Goal: Task Accomplishment & Management: Manage account settings

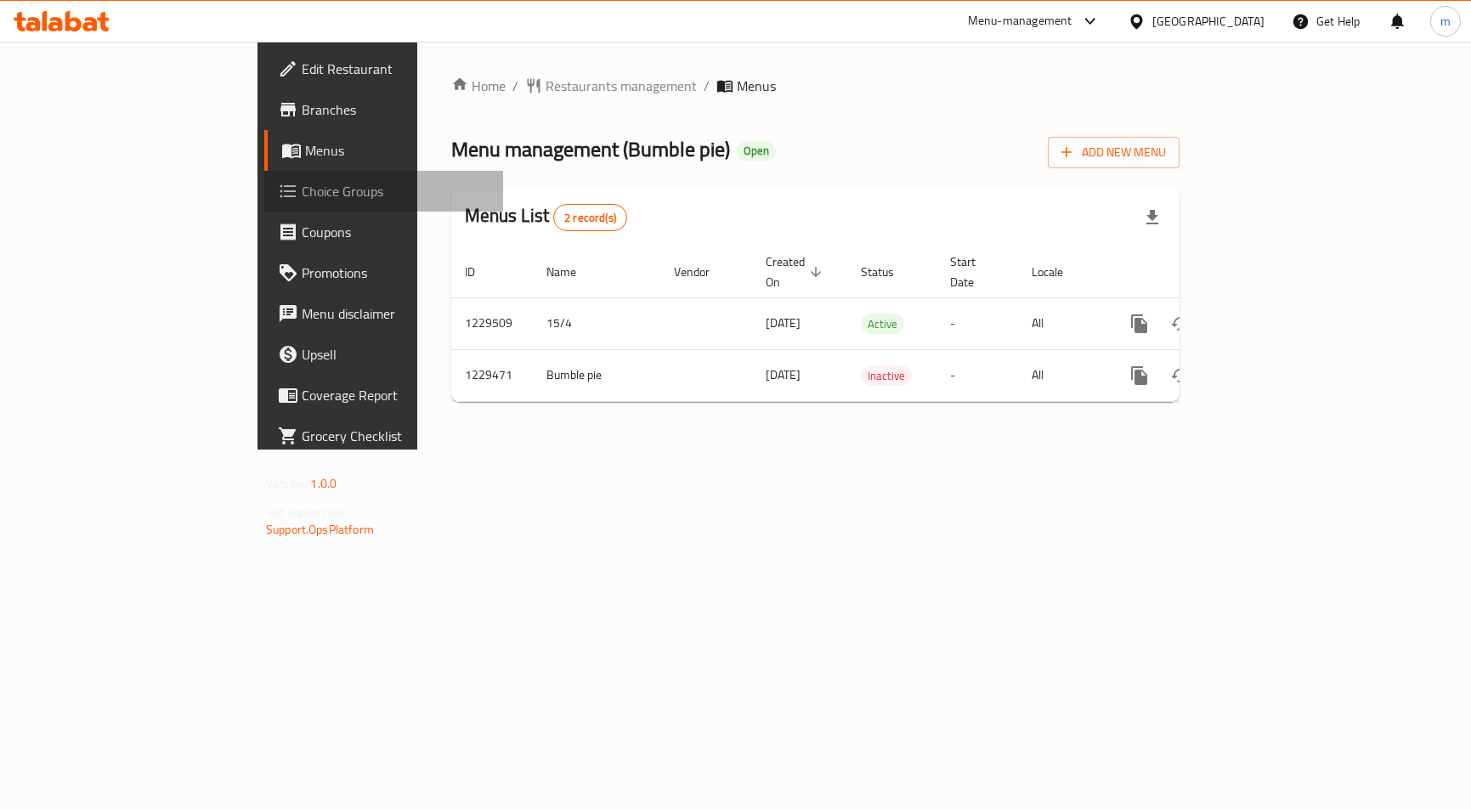
click at [302, 185] on span "Choice Groups" at bounding box center [396, 191] width 188 height 20
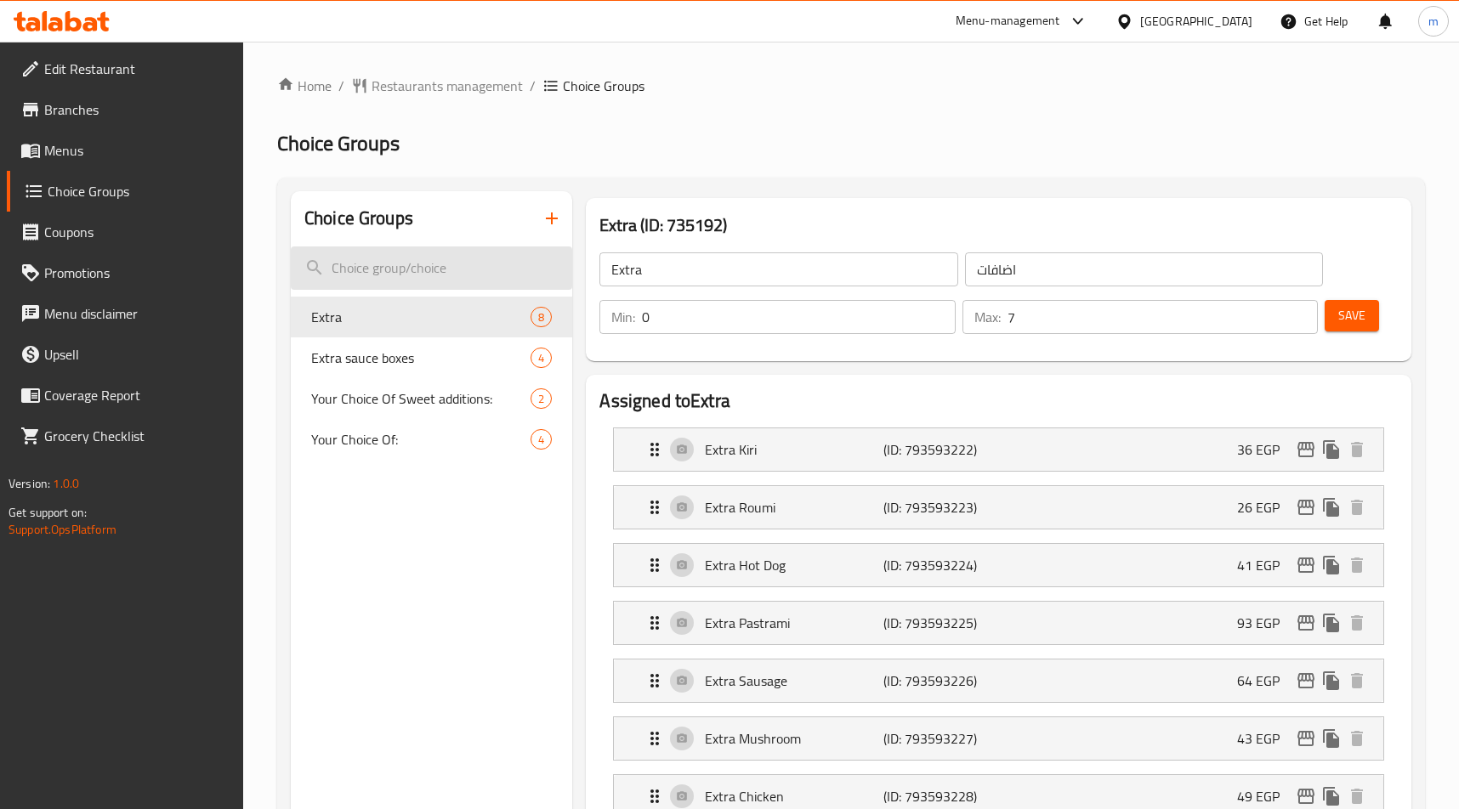
click at [493, 281] on input "search" at bounding box center [431, 267] width 281 height 43
paste input "200.00, رول عربي , Roll Arabic"
type input "200.00, رول عربي , Roll Arabic"
click at [899, 144] on h2 "Choice Groups" at bounding box center [850, 143] width 1147 height 27
click at [110, 151] on span "Menus" at bounding box center [137, 150] width 186 height 20
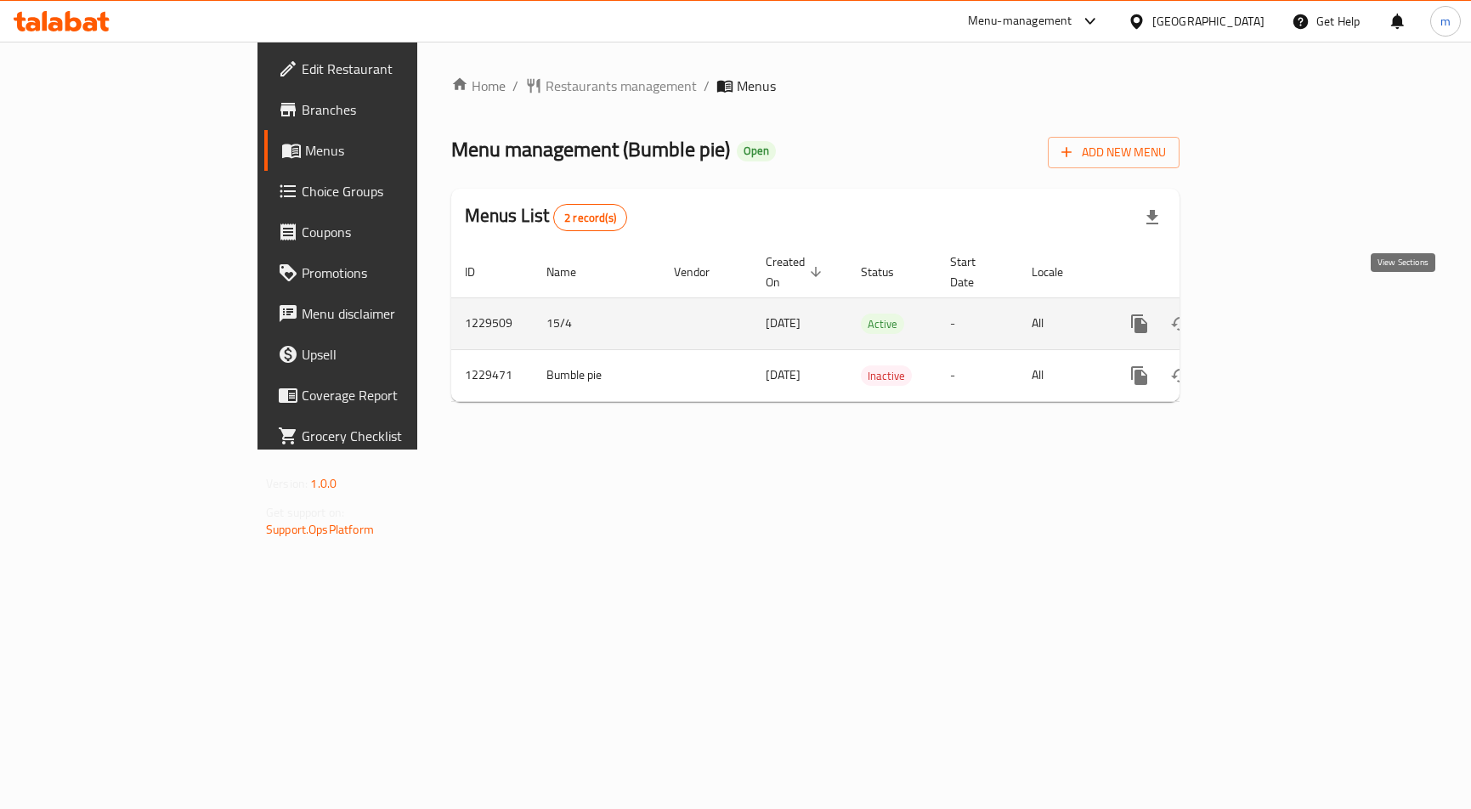
click at [1270, 316] on icon "enhanced table" at bounding box center [1262, 323] width 15 height 15
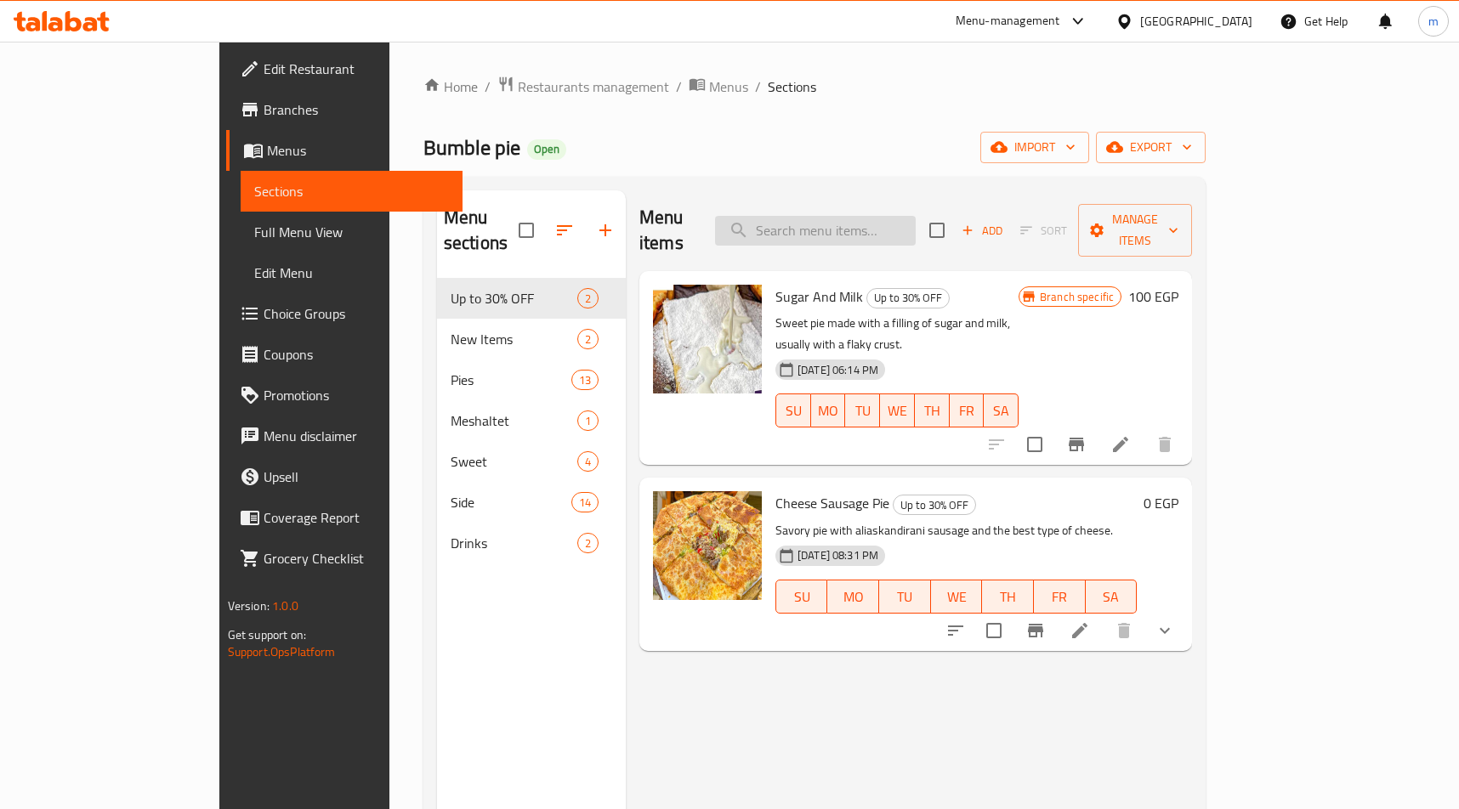
click at [904, 217] on input "search" at bounding box center [815, 231] width 201 height 30
paste input "فطيرة بسطرمة سدق كيري"
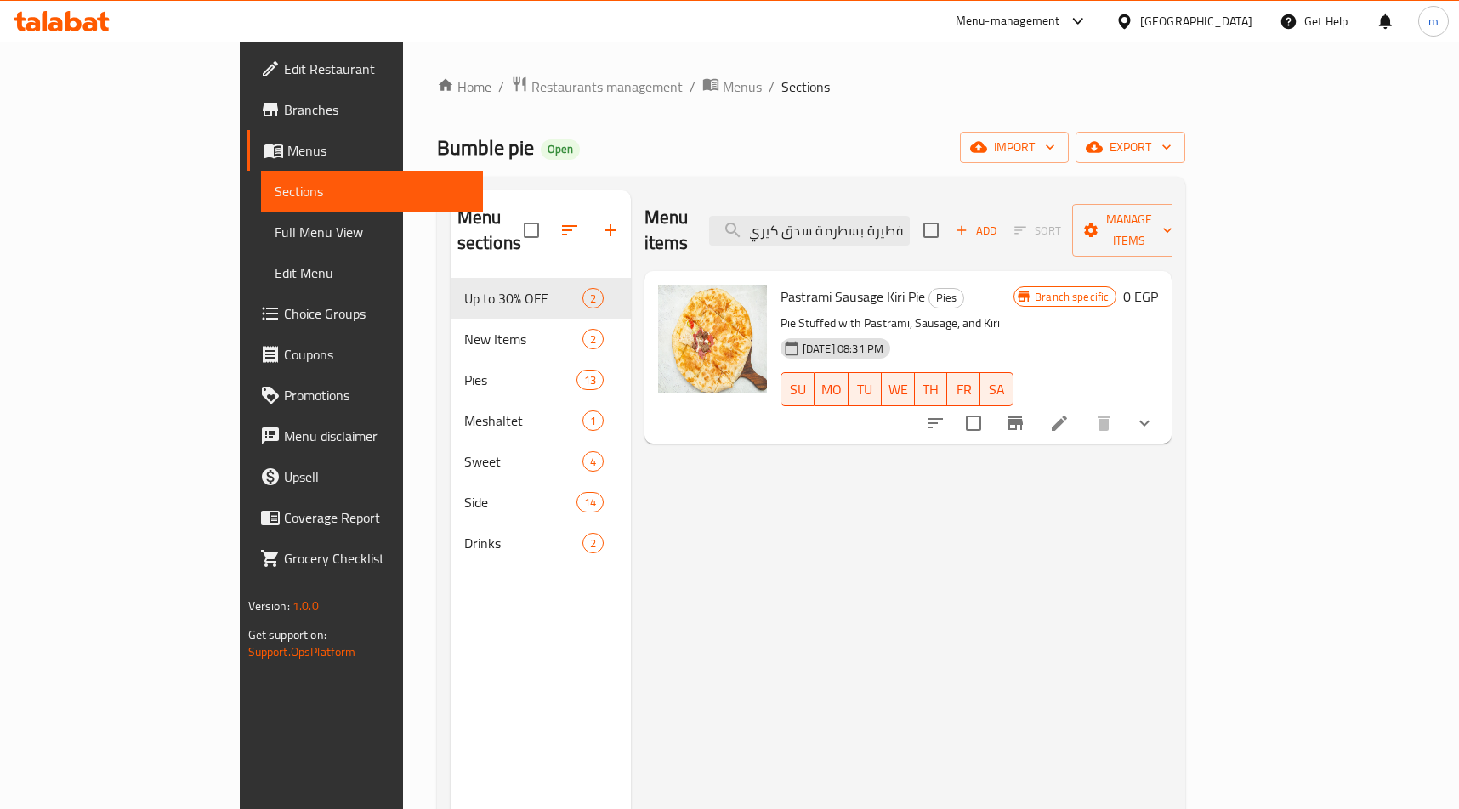
type input "فطيرة بسطرمة سدق كيري"
click at [955, 313] on p "Pie Stuffed with Pastrami, Sausage, and Kiri" at bounding box center [896, 323] width 233 height 21
click at [1069, 413] on icon at bounding box center [1059, 423] width 20 height 20
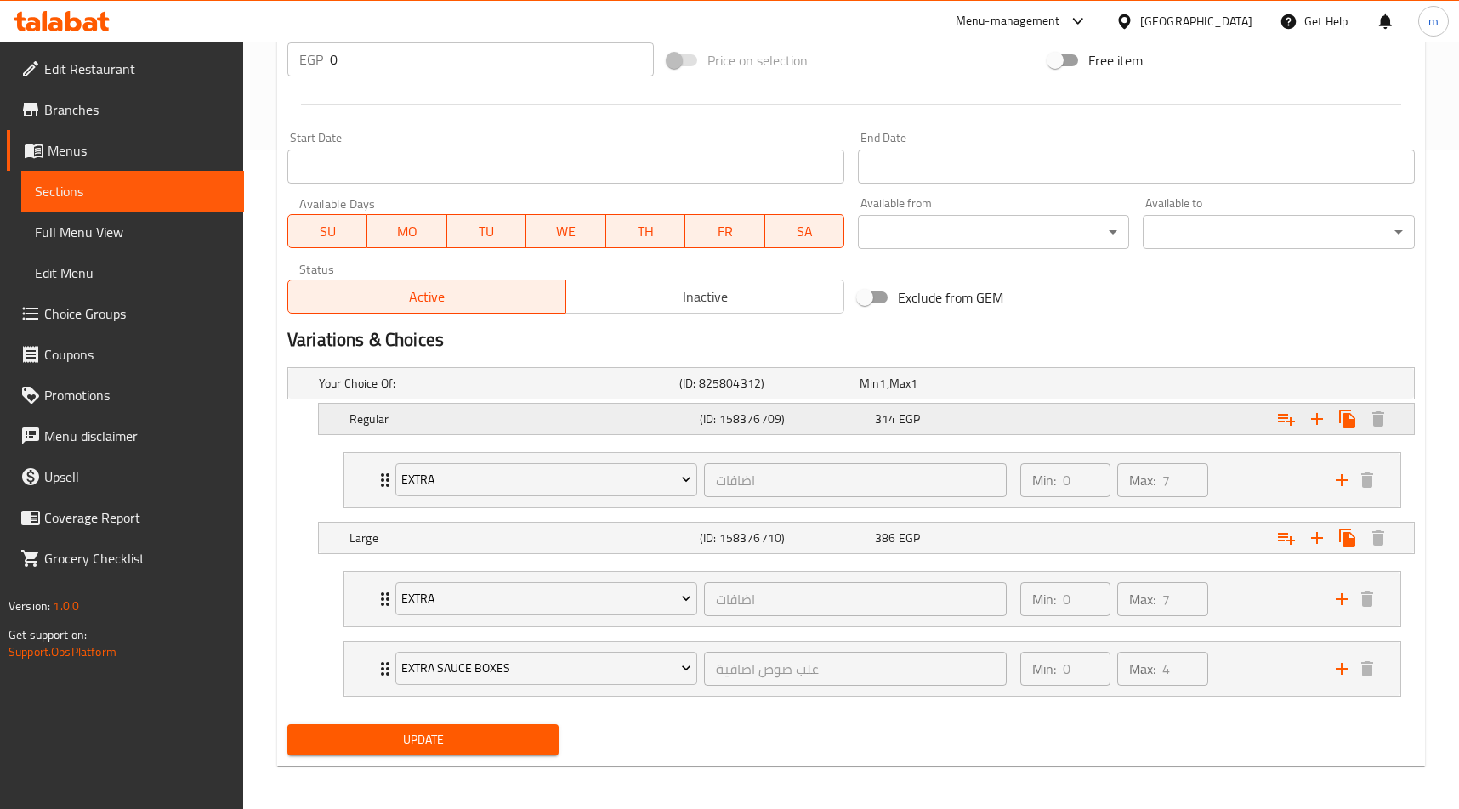
scroll to position [664, 0]
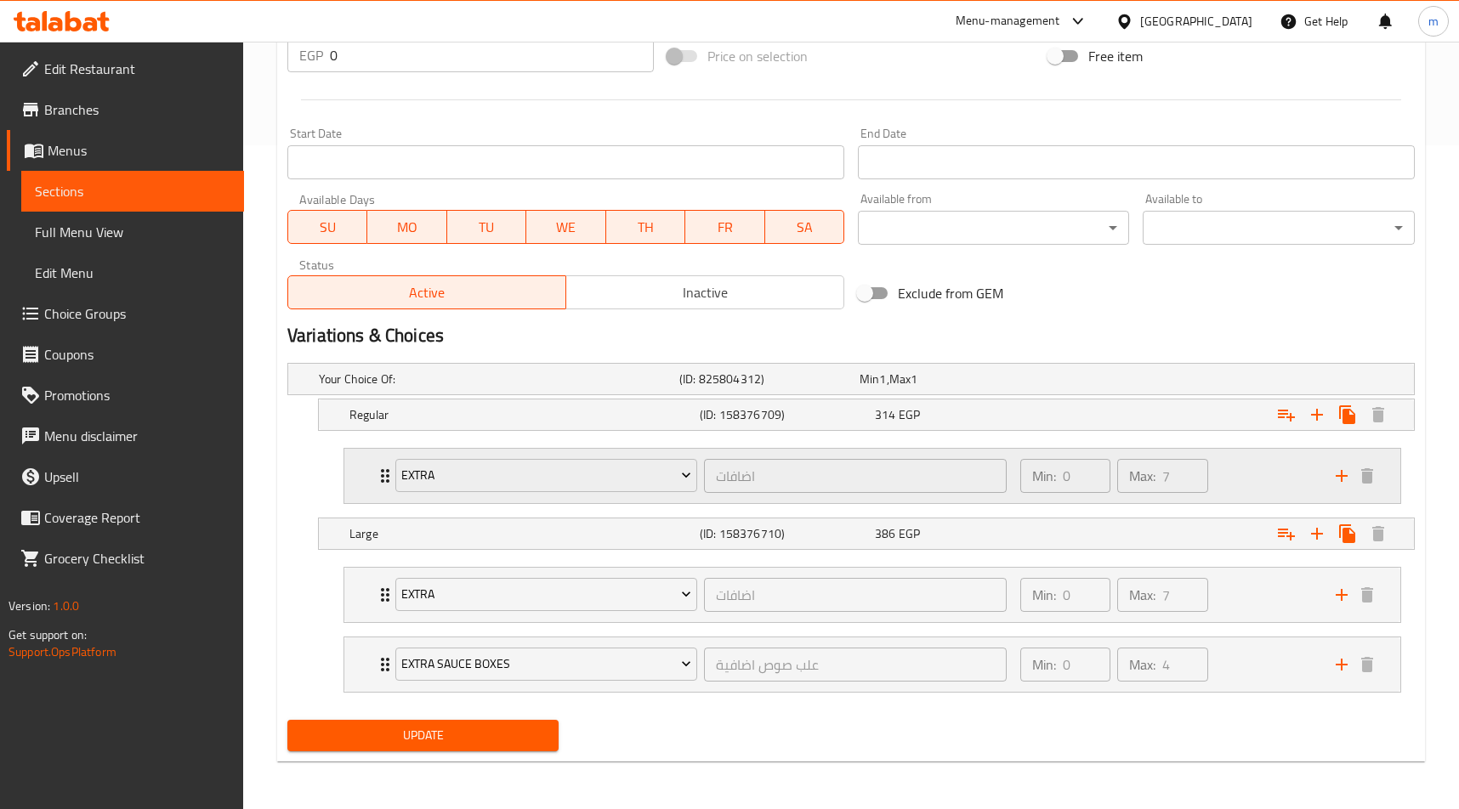
click at [1002, 495] on div "اضافات ​" at bounding box center [854, 476] width 309 height 41
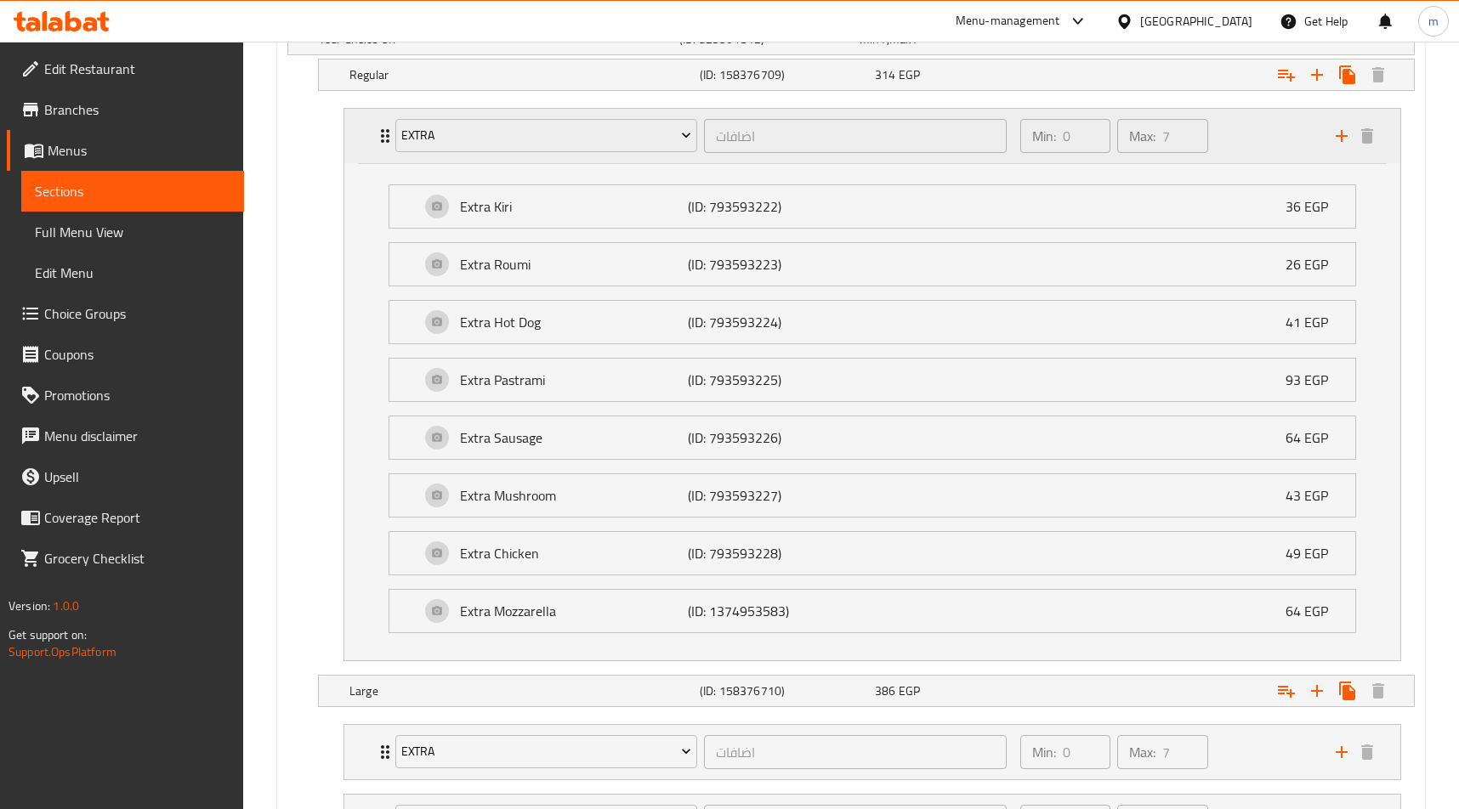
scroll to position [821, 0]
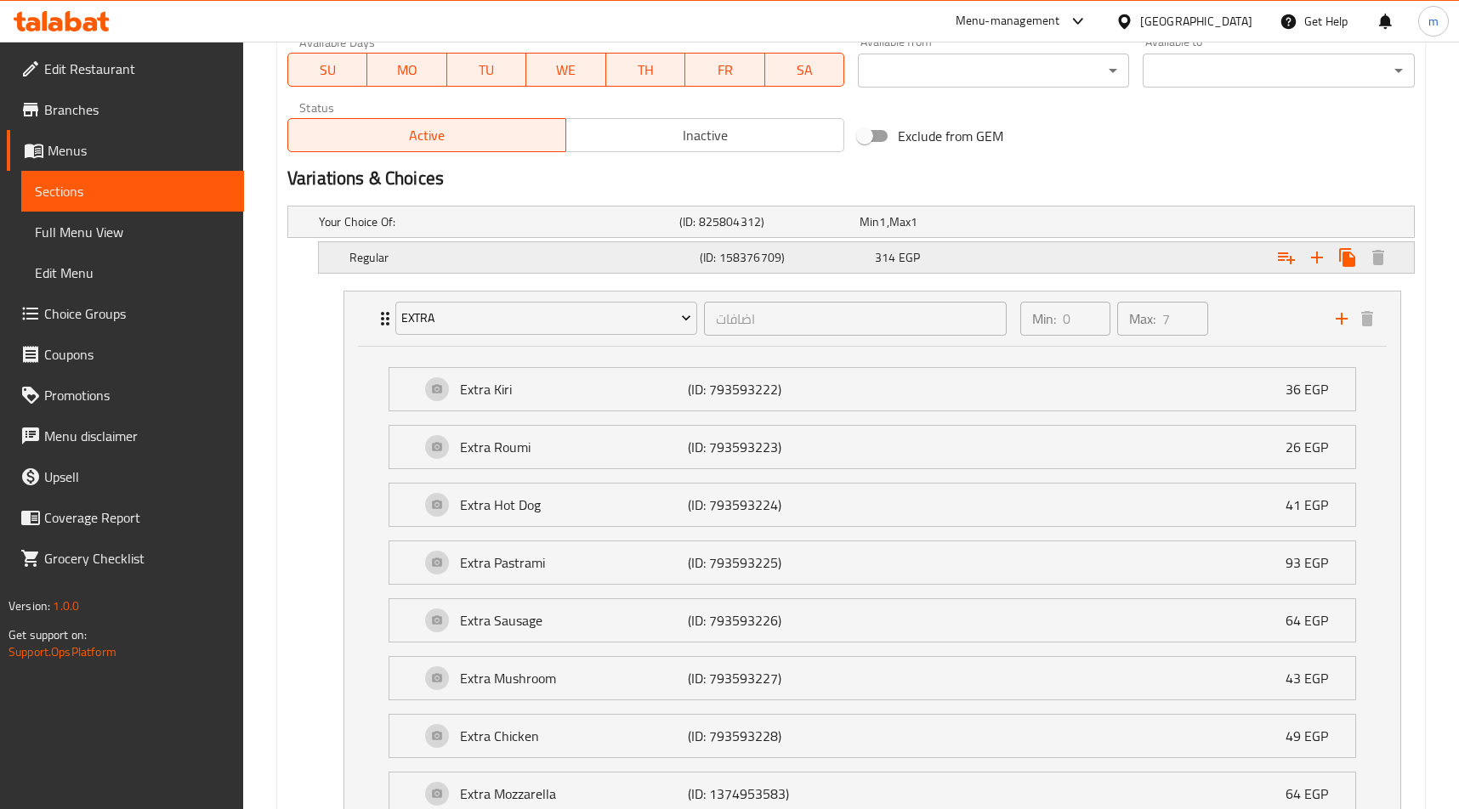
click at [971, 266] on div "314 EGP" at bounding box center [958, 258] width 175 height 24
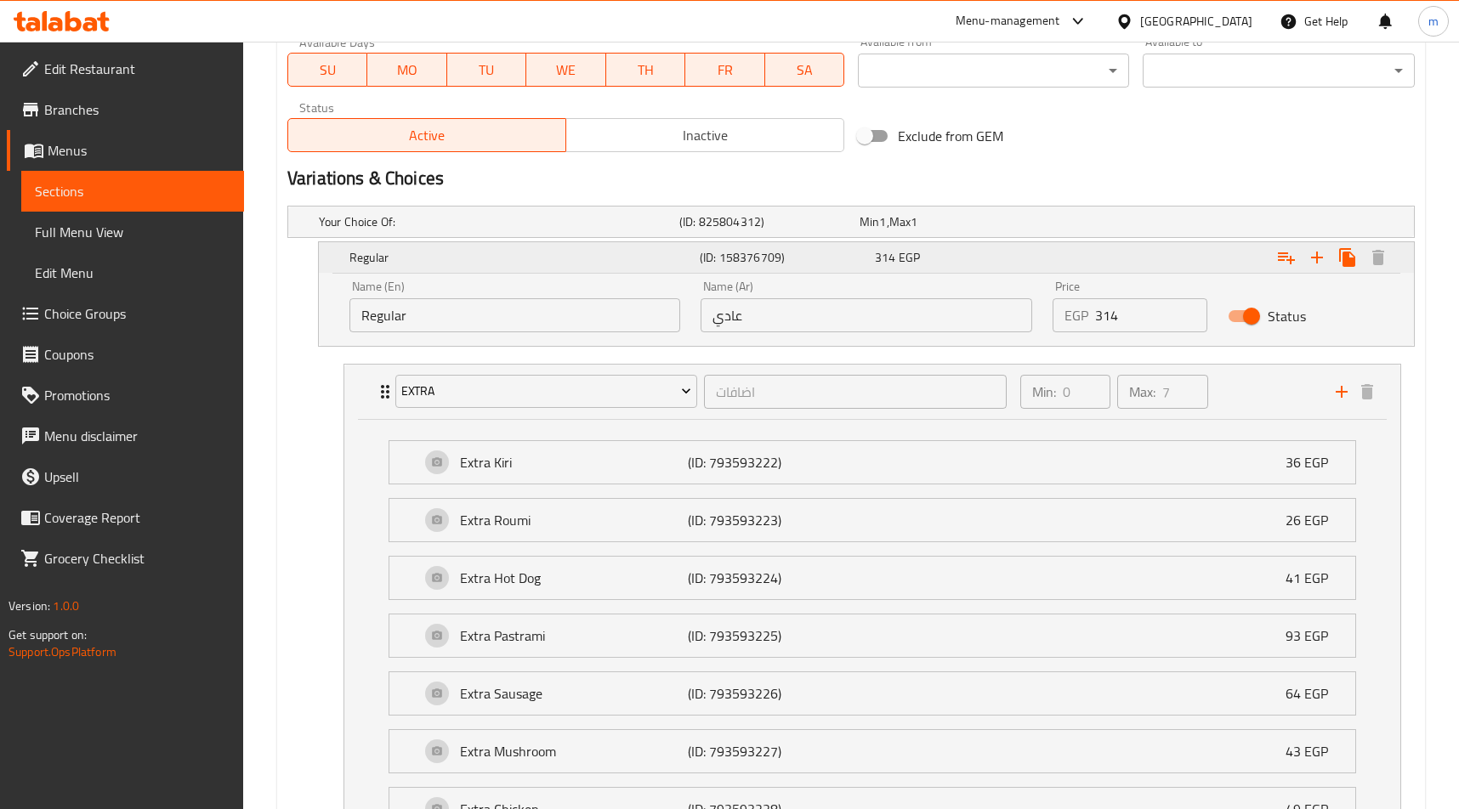
click at [950, 258] on div "314 EGP" at bounding box center [959, 257] width 168 height 17
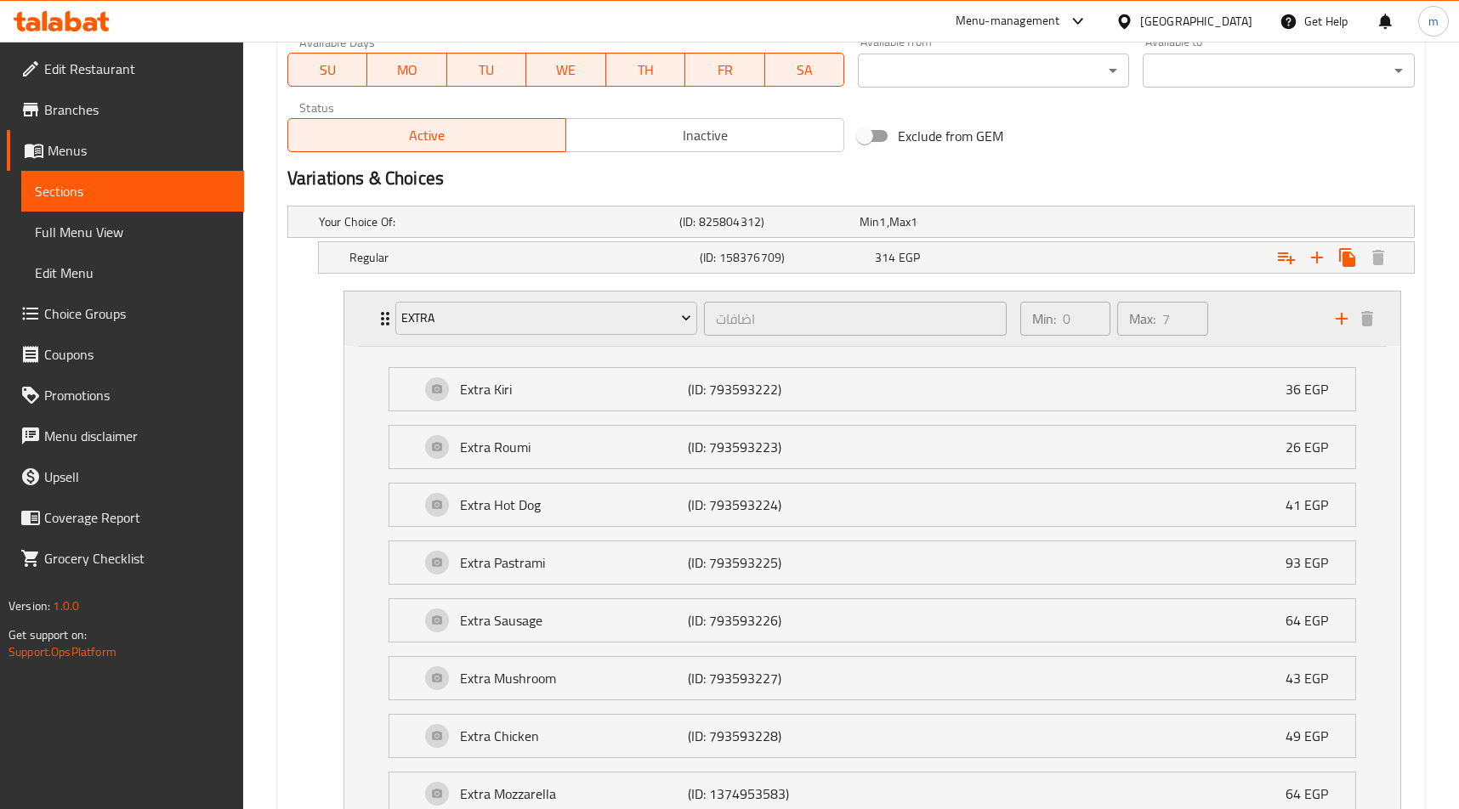
click at [359, 337] on div "Extra اضافات ​ Min: 0 ​ Max: 7 ​" at bounding box center [872, 319] width 1056 height 54
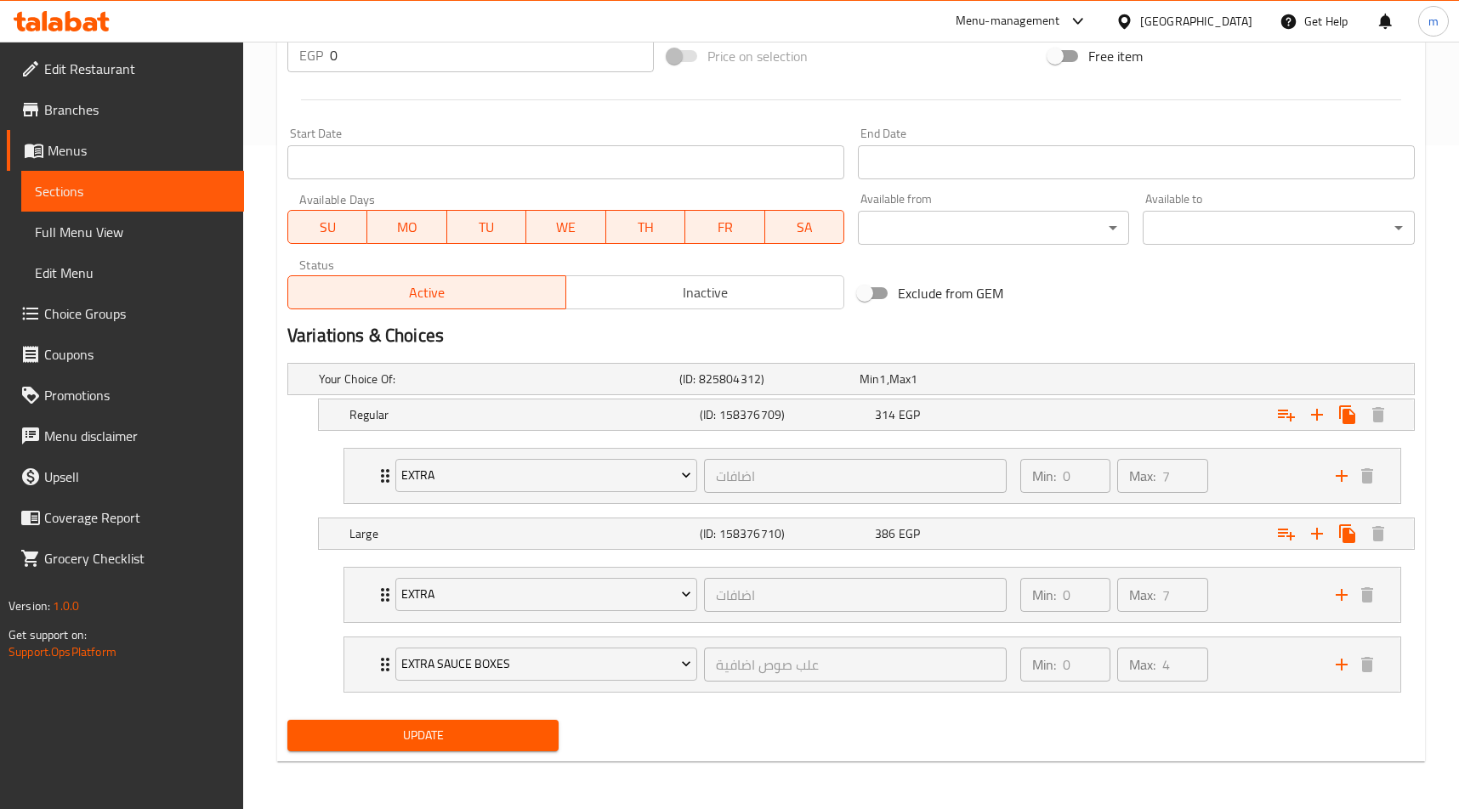
scroll to position [664, 0]
click at [456, 383] on h5 "Your Choice Of:" at bounding box center [496, 379] width 354 height 17
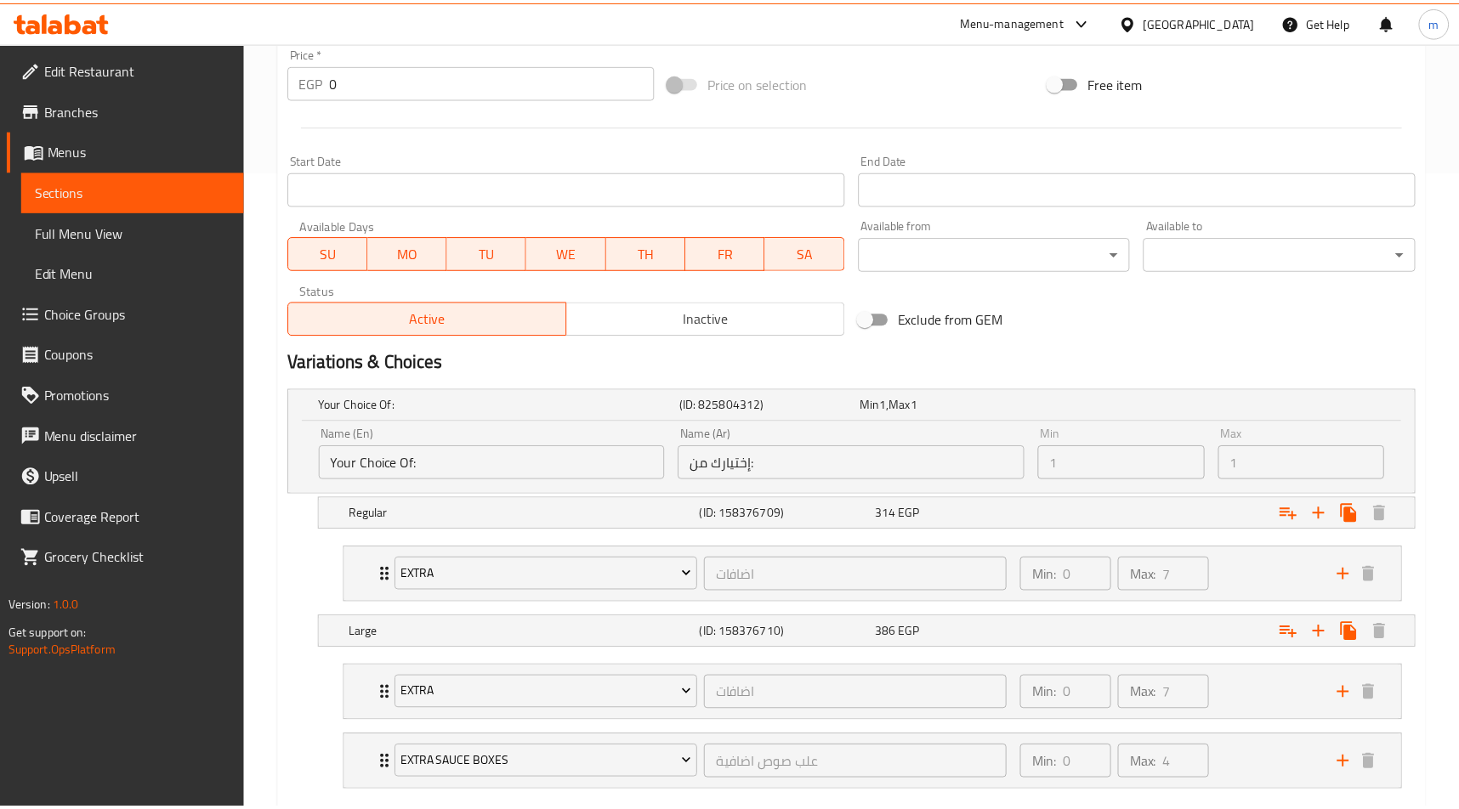
scroll to position [737, 0]
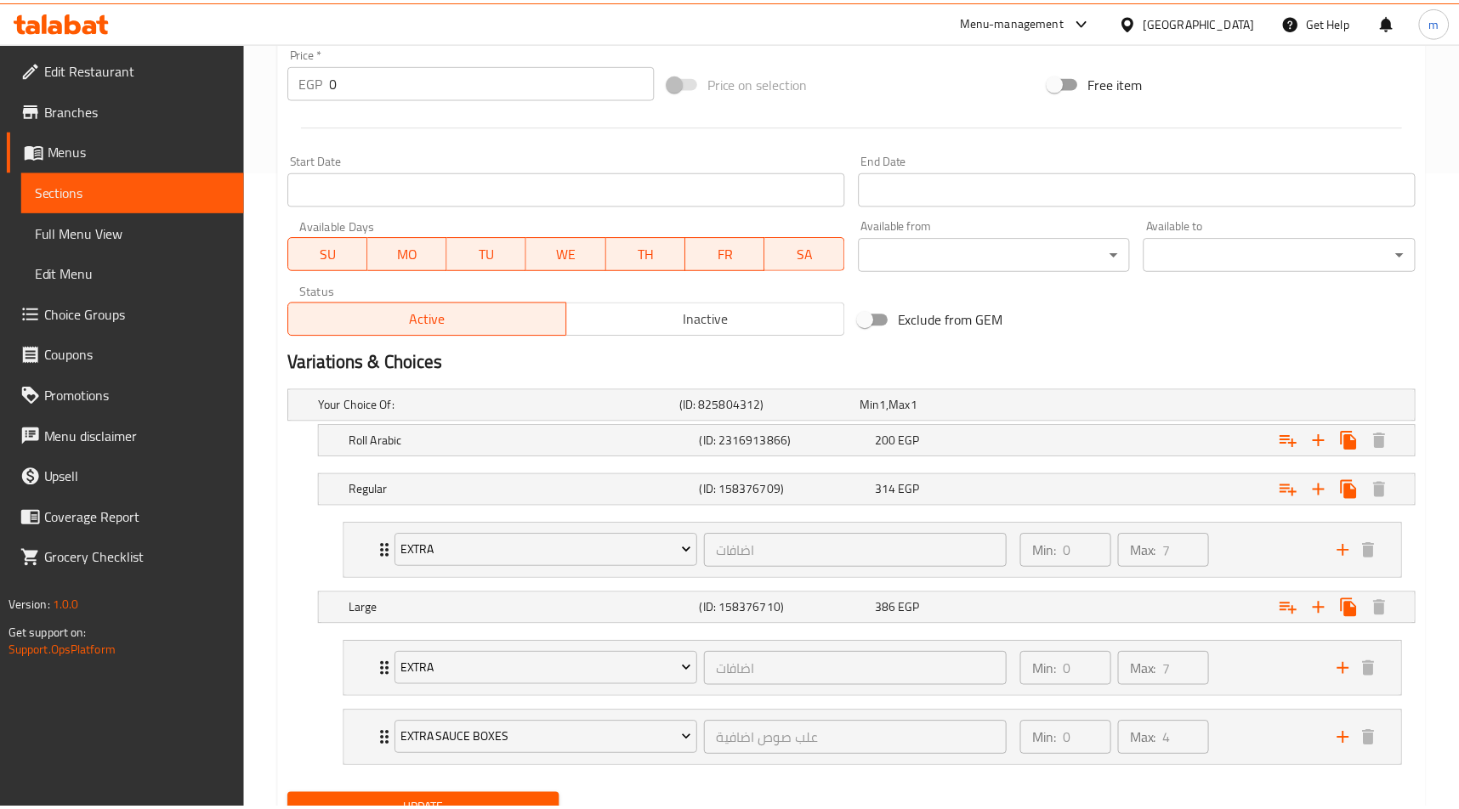
scroll to position [713, 0]
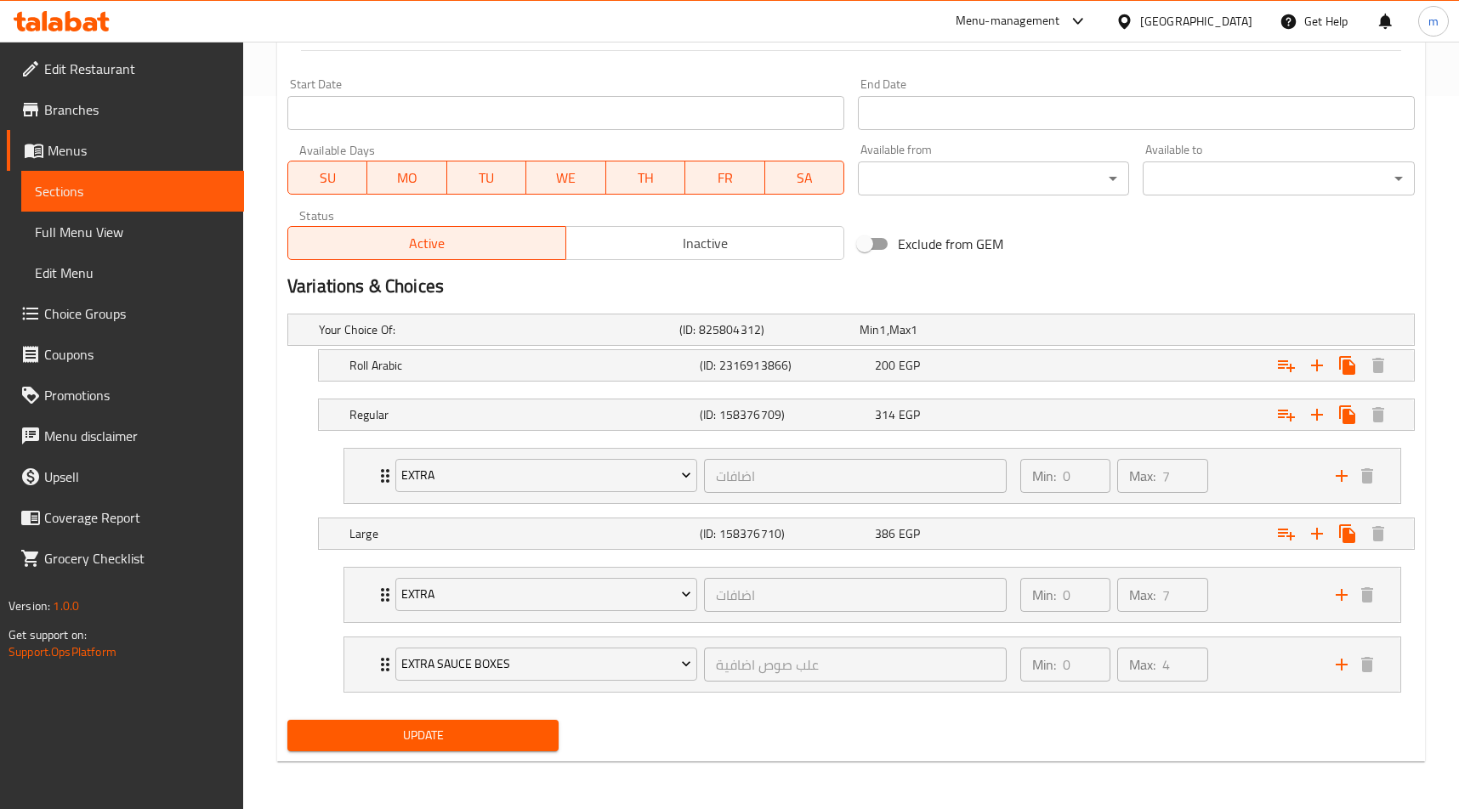
click at [134, 64] on span "Edit Restaurant" at bounding box center [137, 69] width 186 height 20
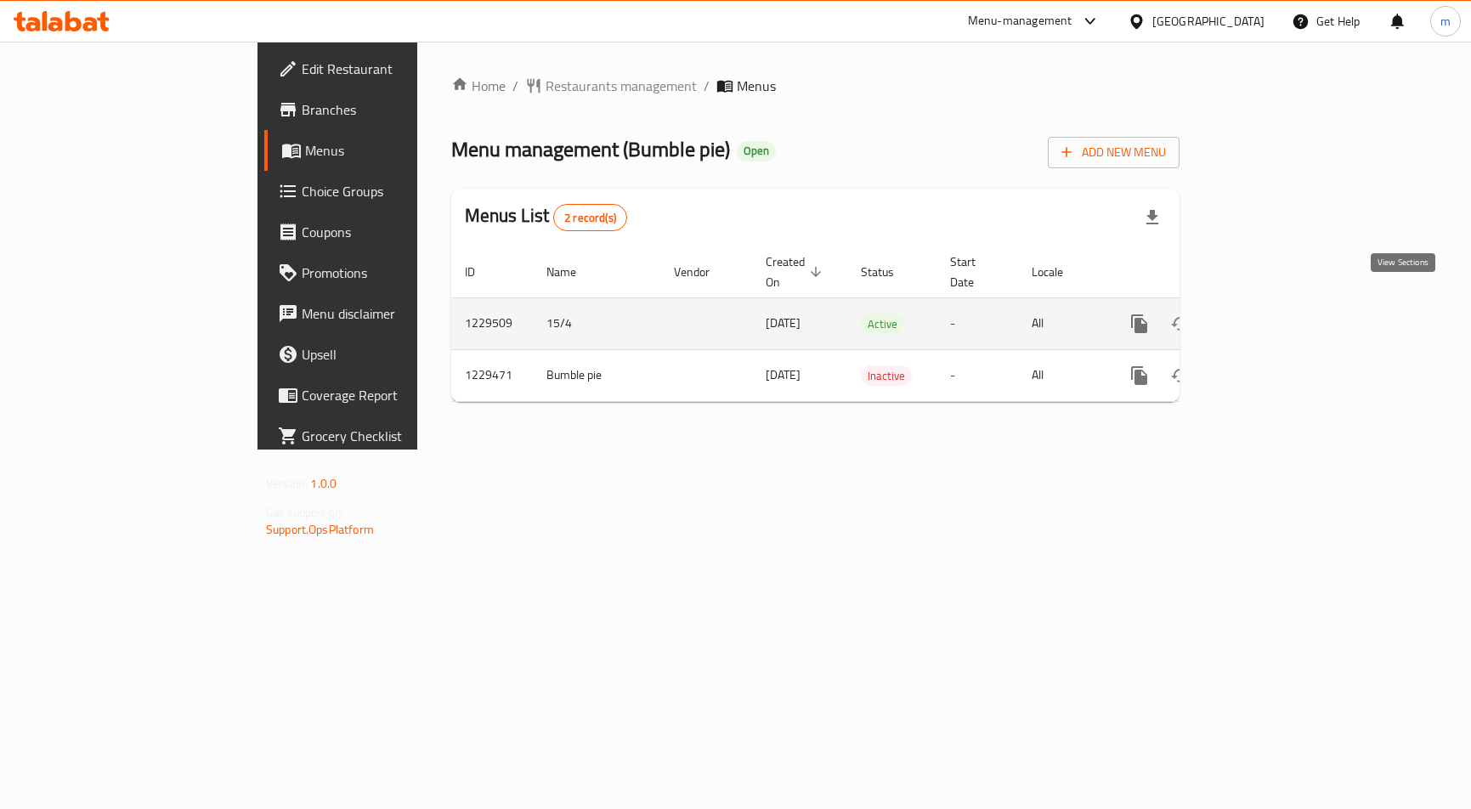
click at [1270, 316] on icon "enhanced table" at bounding box center [1262, 323] width 15 height 15
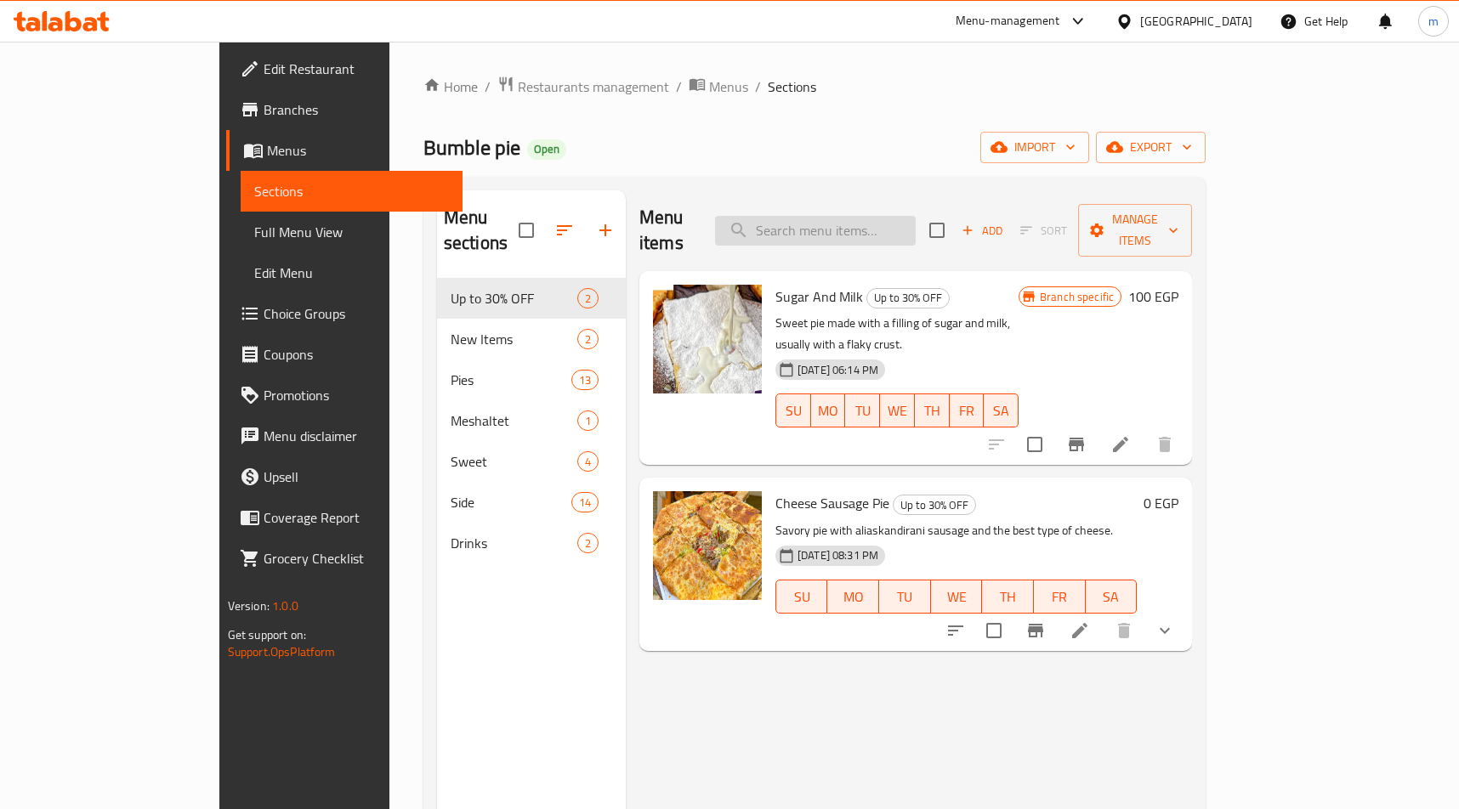
click at [893, 218] on input "search" at bounding box center [815, 231] width 201 height 30
paste input "فطيرة بسطرمة شرقي"
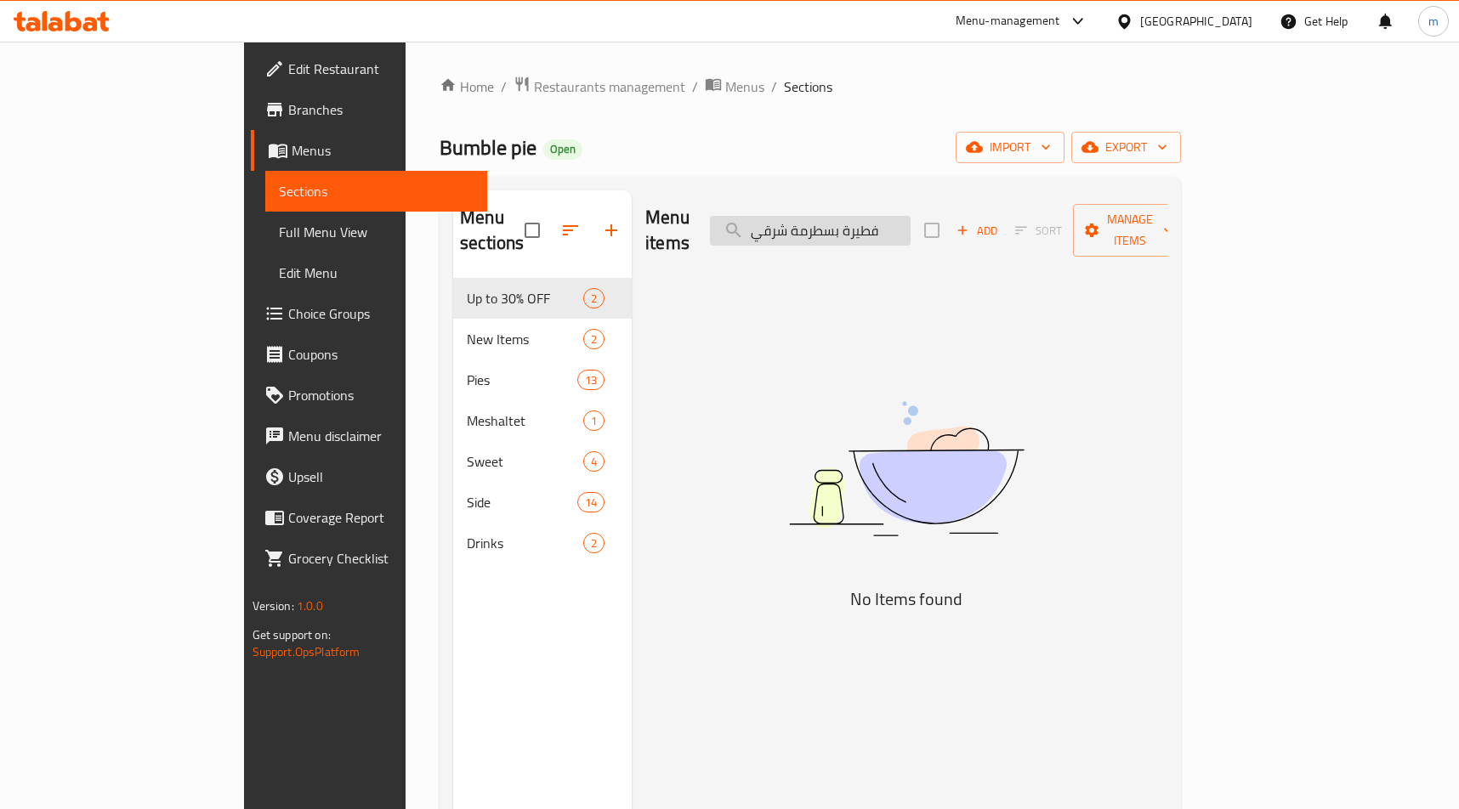
click at [880, 223] on input "فطيرة بسطرمة شرقي" at bounding box center [810, 231] width 201 height 30
paste input "شيز"
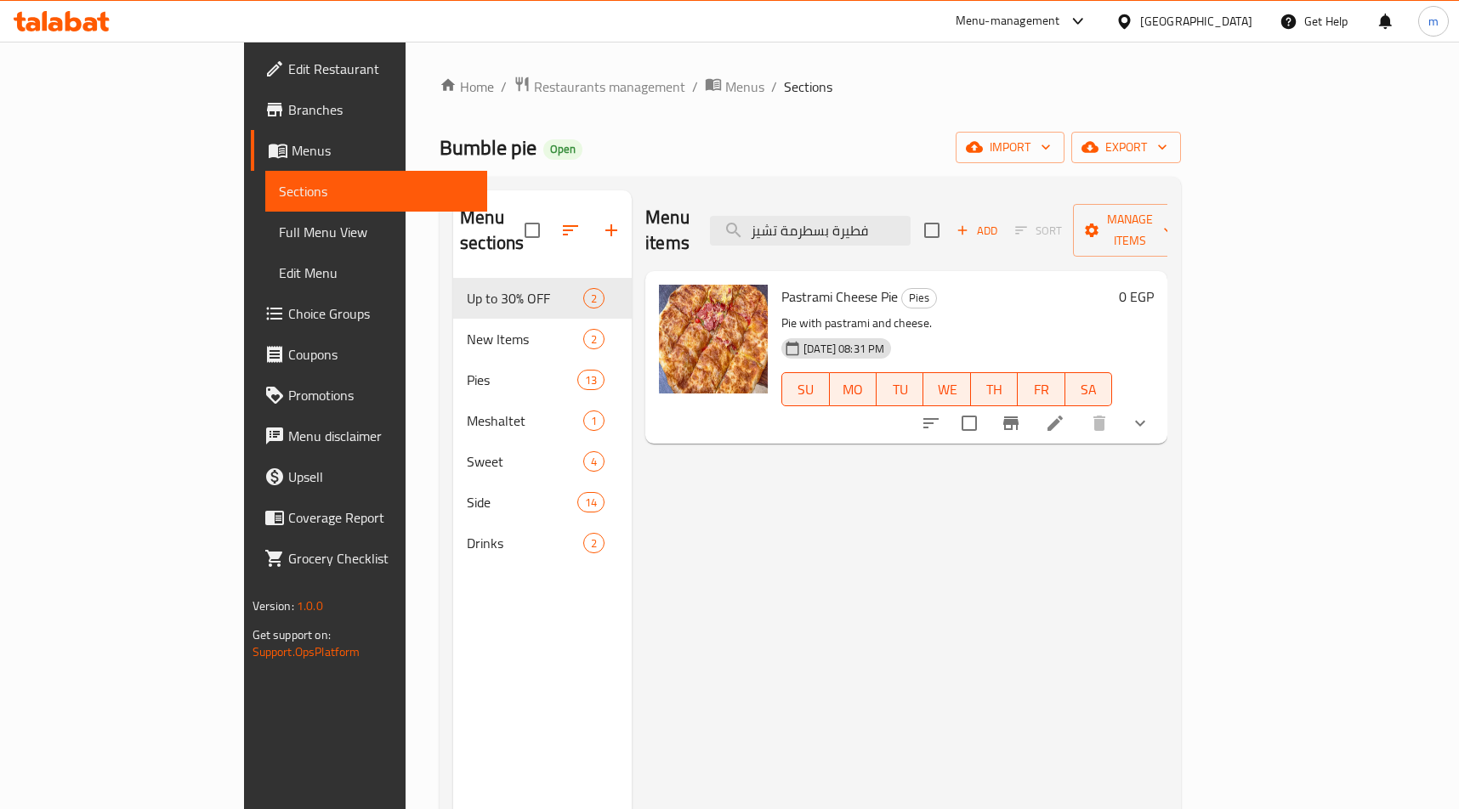
type input "فطيرة بسطرمة تشيز"
click at [954, 313] on p "Pie with pastrami and cheese." at bounding box center [946, 323] width 331 height 21
click at [1062, 416] on icon at bounding box center [1054, 423] width 15 height 15
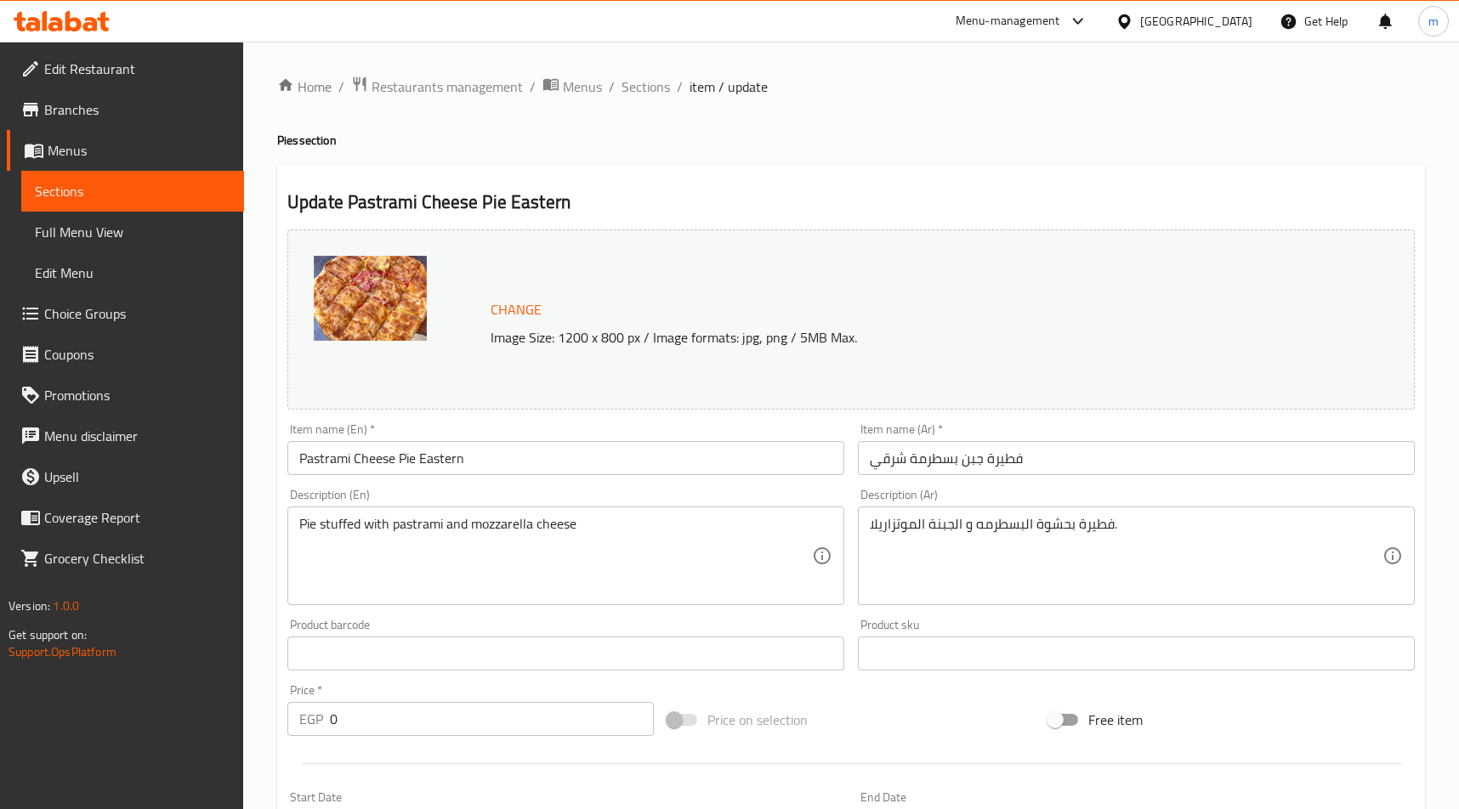
click at [161, 71] on span "Edit Restaurant" at bounding box center [137, 69] width 186 height 20
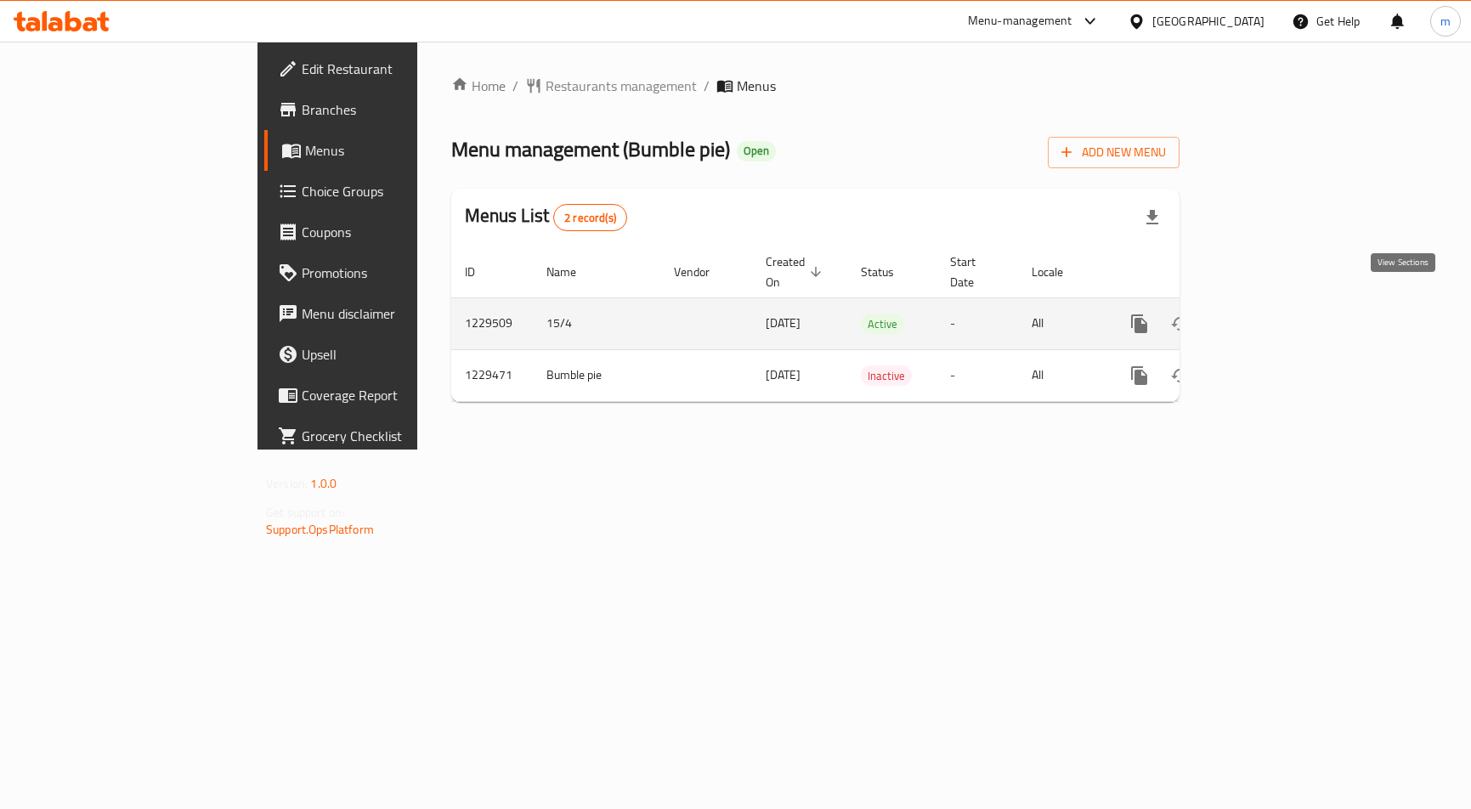
click at [1270, 316] on icon "enhanced table" at bounding box center [1262, 323] width 15 height 15
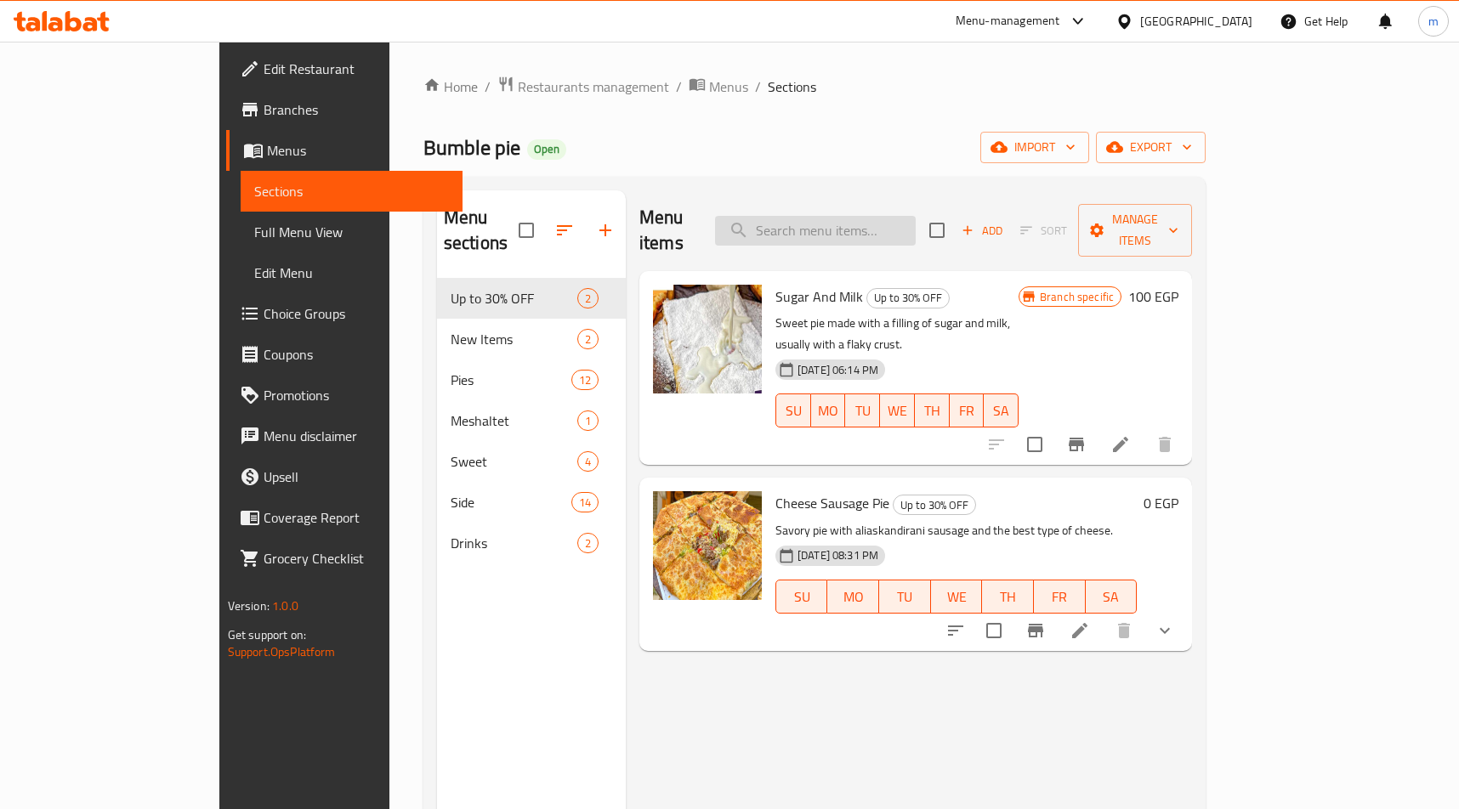
click at [857, 221] on input "search" at bounding box center [815, 231] width 201 height 30
paste input "فطيرة [PERSON_NAME] مشروم"
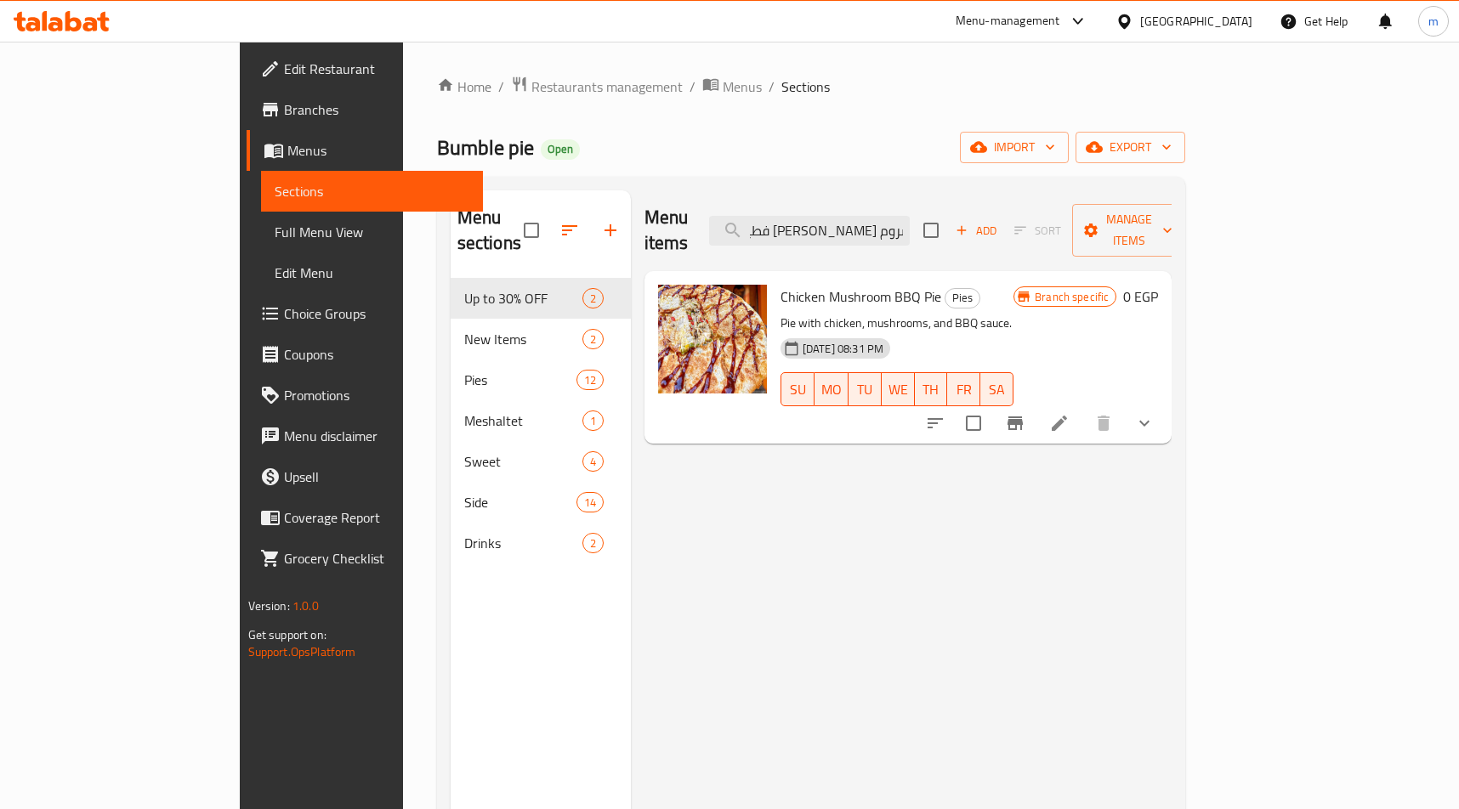
type input "فطيرة [PERSON_NAME] مشروم"
click at [1020, 331] on div "15-04-2024 08:31 PM SU MO TU WE TH FR SA" at bounding box center [896, 377] width 246 height 92
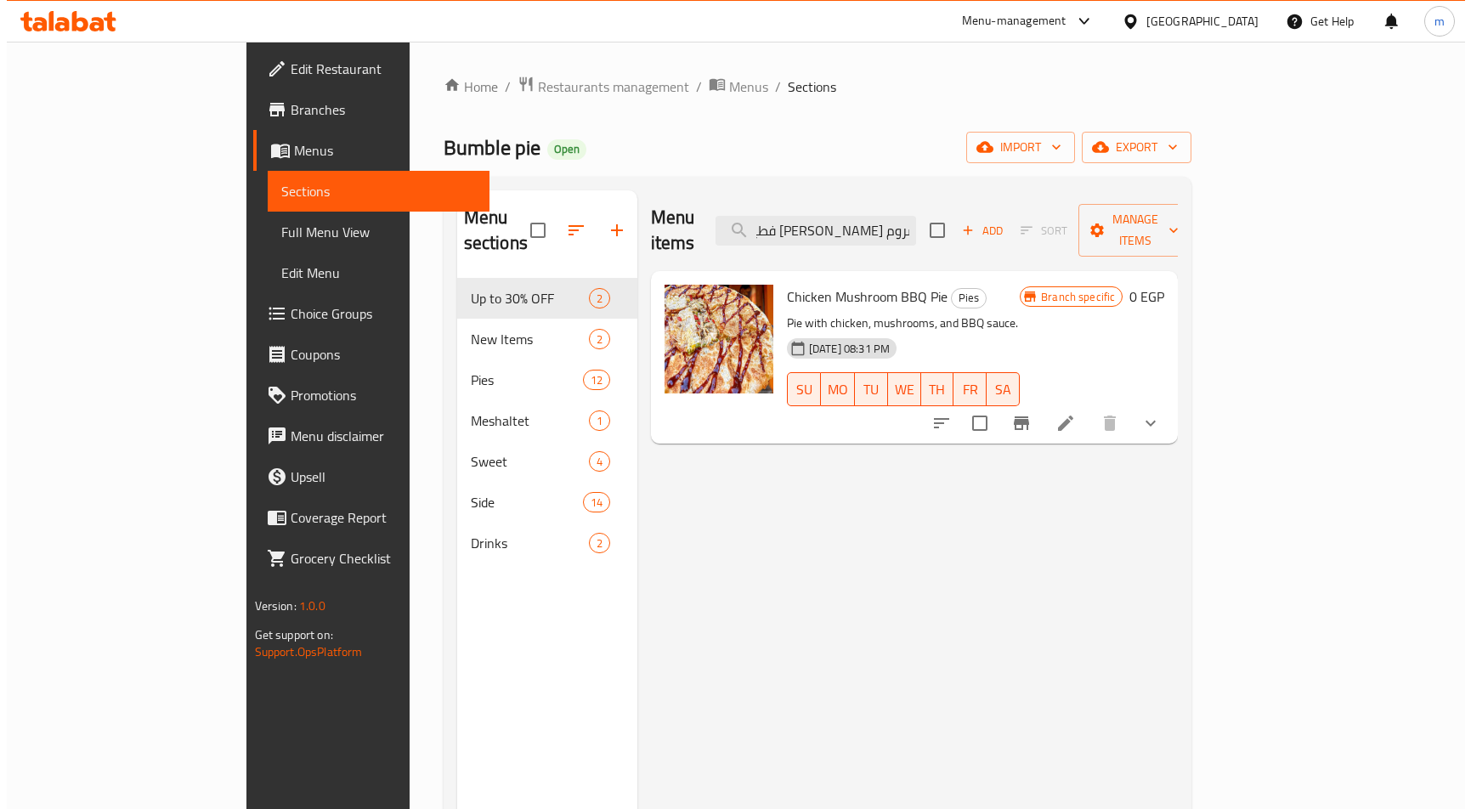
scroll to position [0, 0]
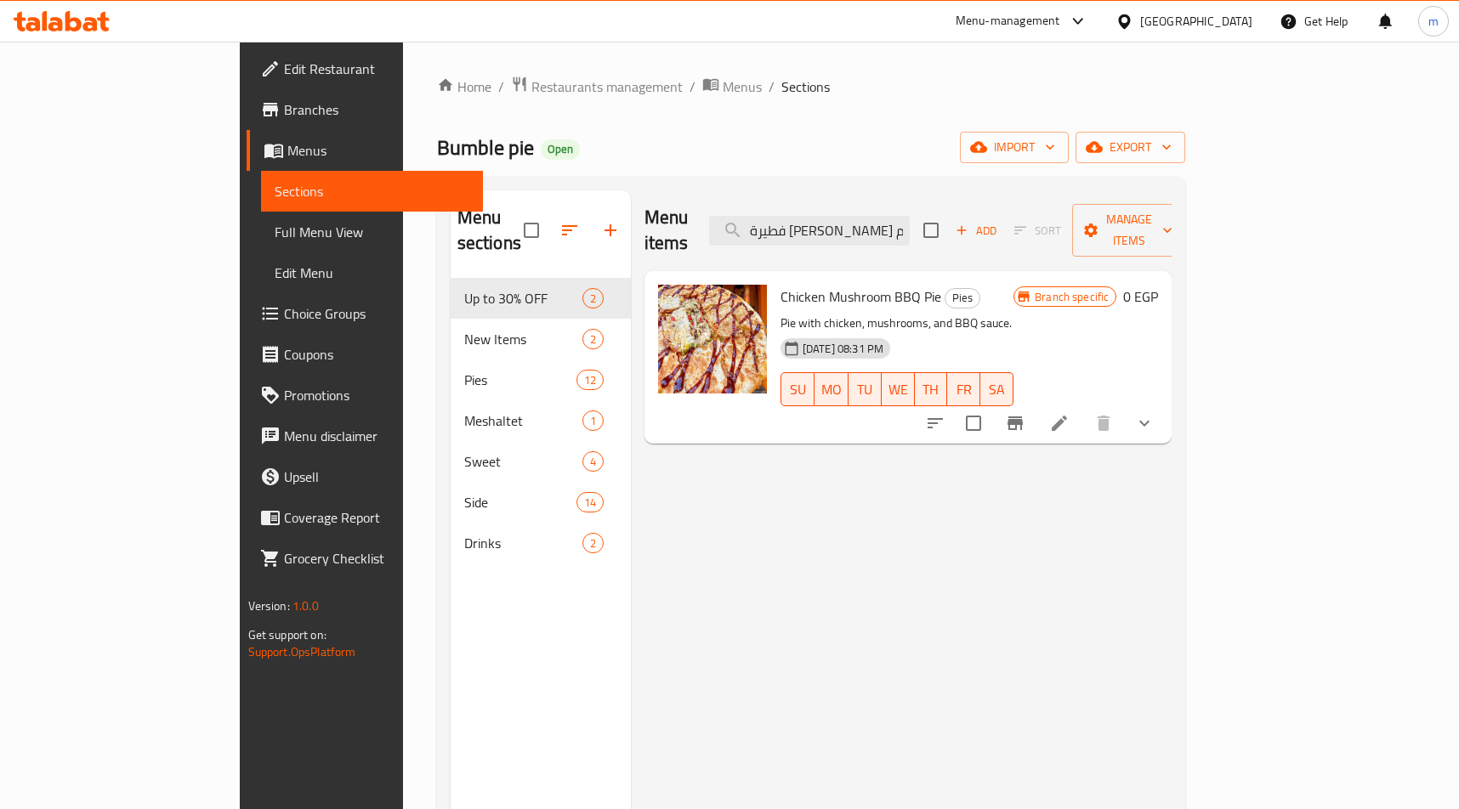
click at [1083, 408] on li at bounding box center [1059, 423] width 48 height 31
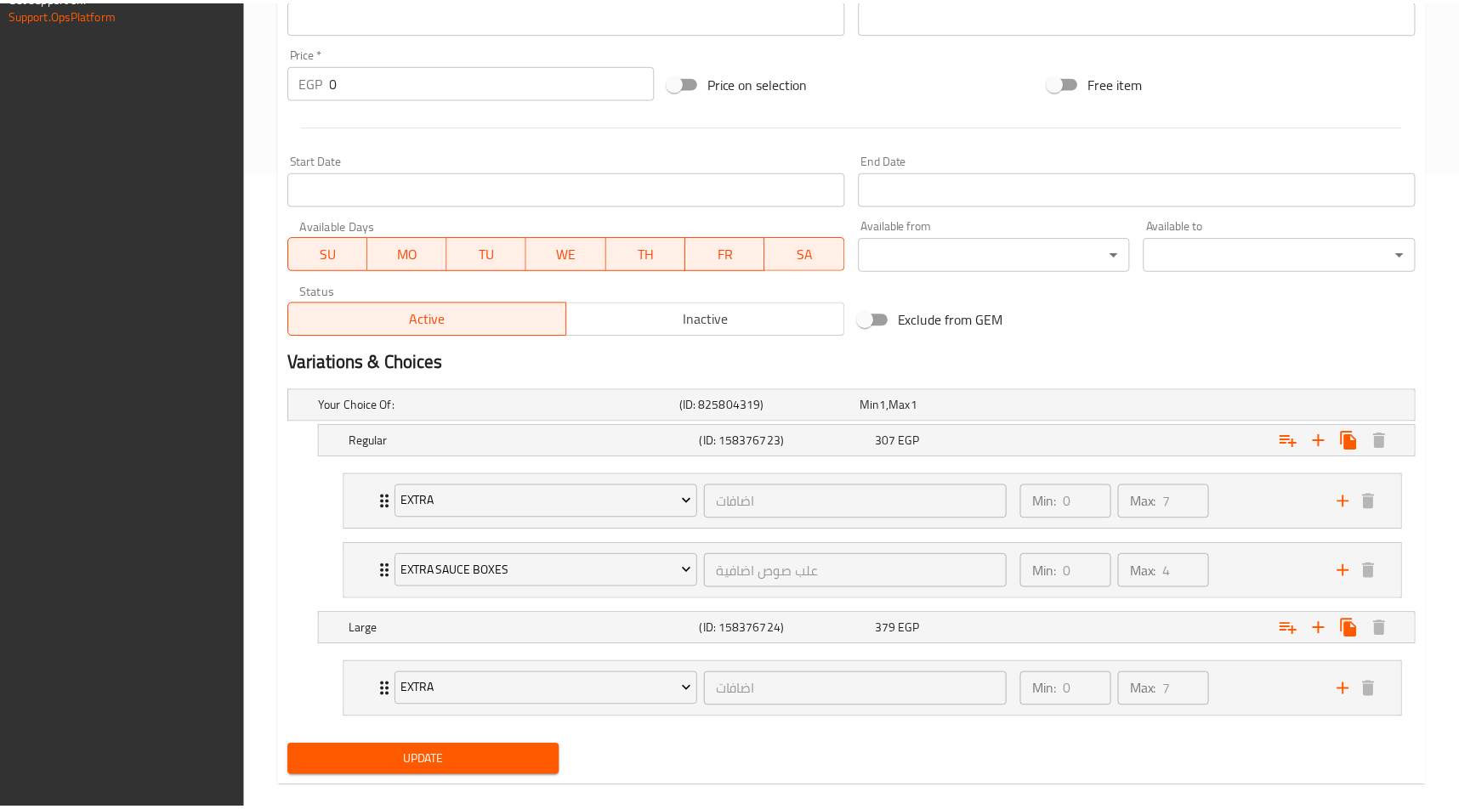
scroll to position [664, 0]
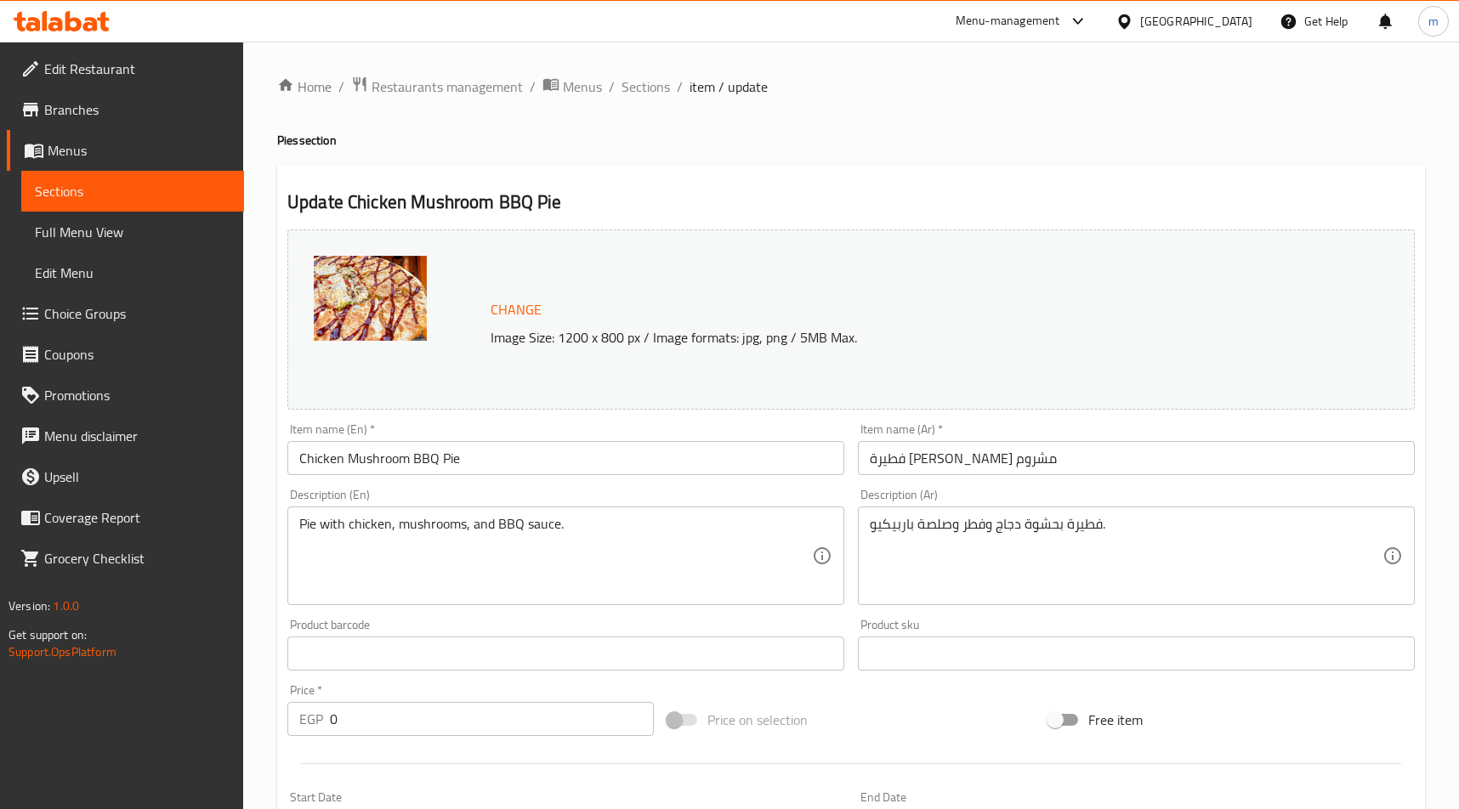
click at [210, 75] on span "Edit Restaurant" at bounding box center [137, 69] width 186 height 20
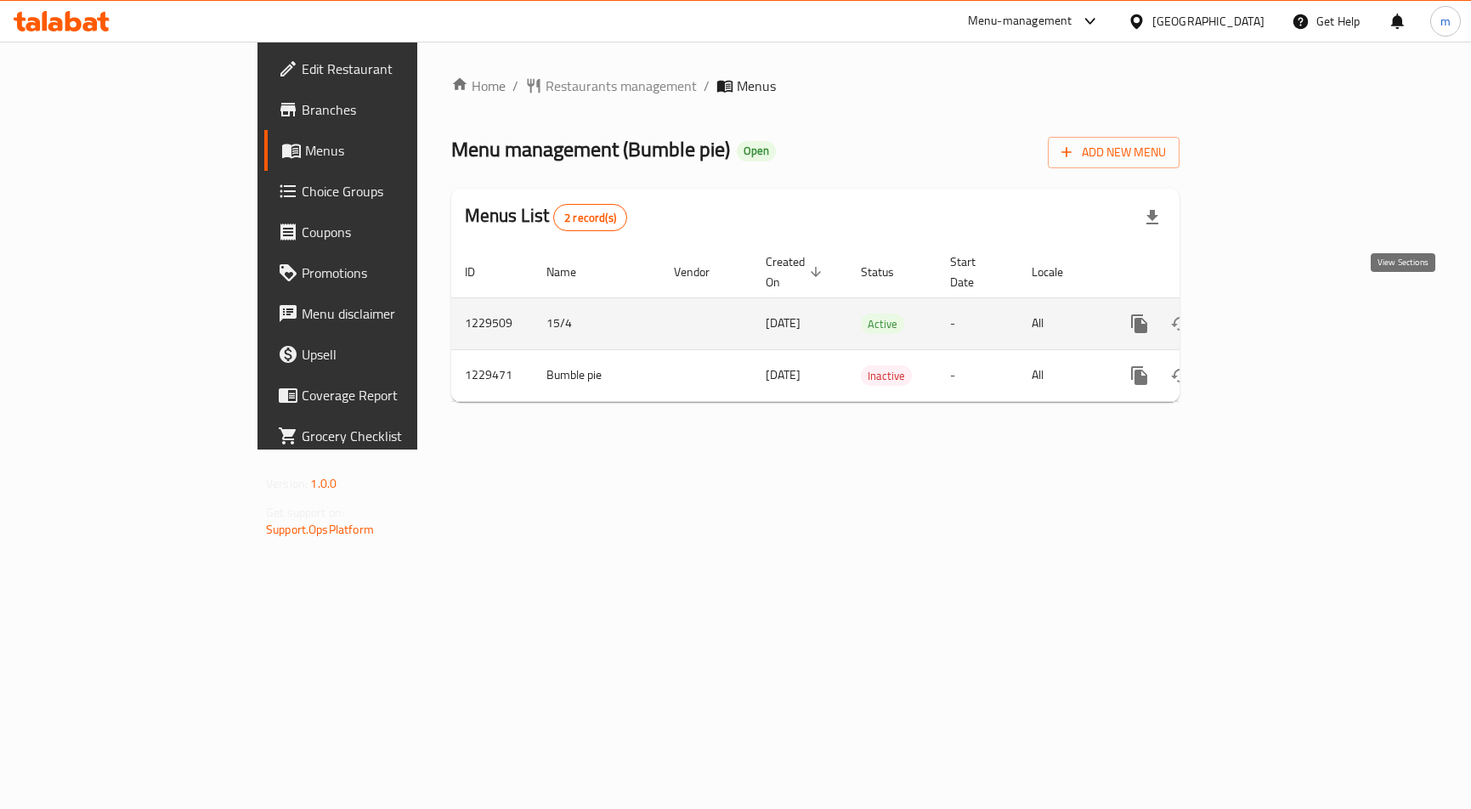
click at [1272, 314] on icon "enhanced table" at bounding box center [1262, 324] width 20 height 20
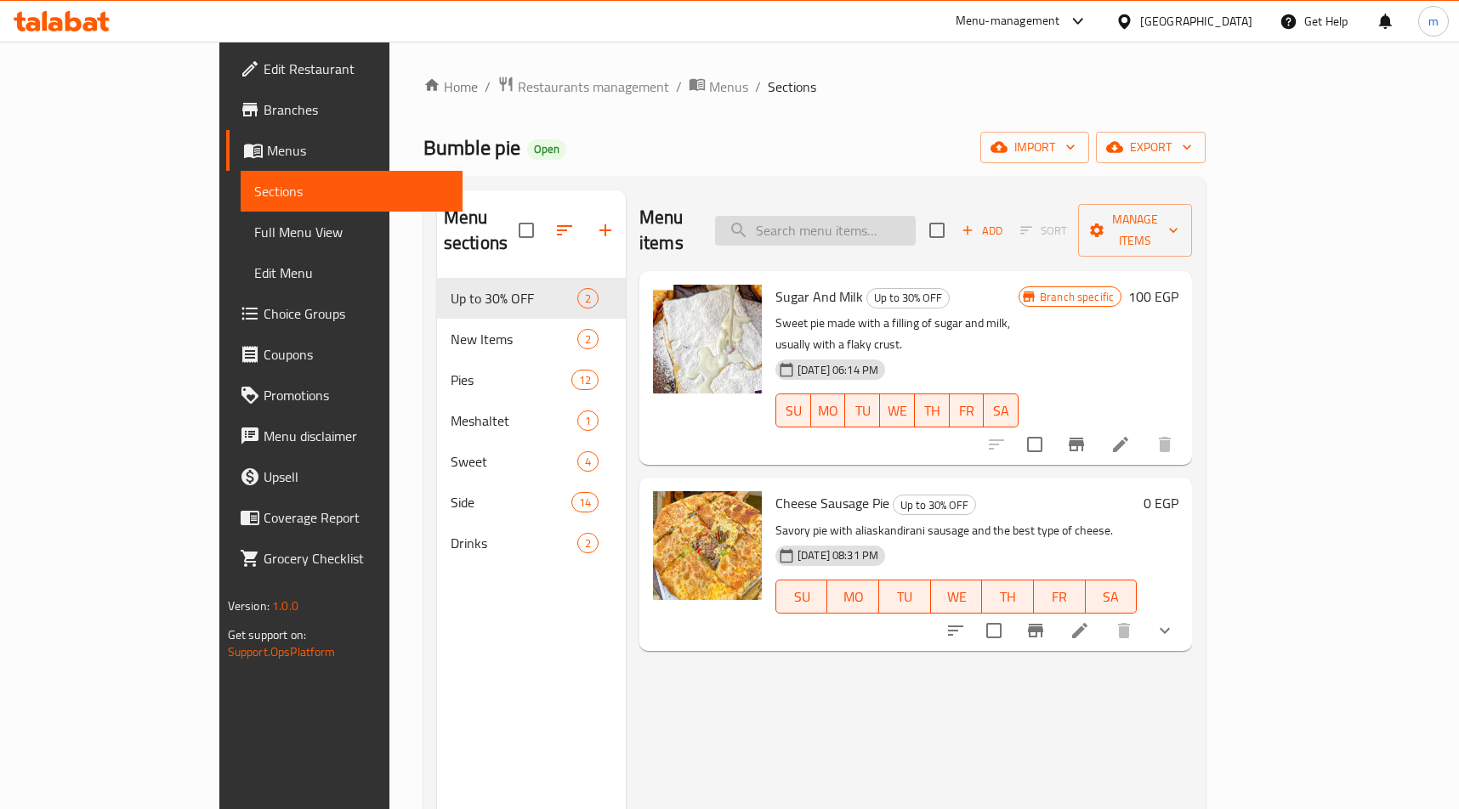
click at [915, 216] on input "search" at bounding box center [815, 231] width 201 height 30
paste input "فطيرة ميكس تشيز"
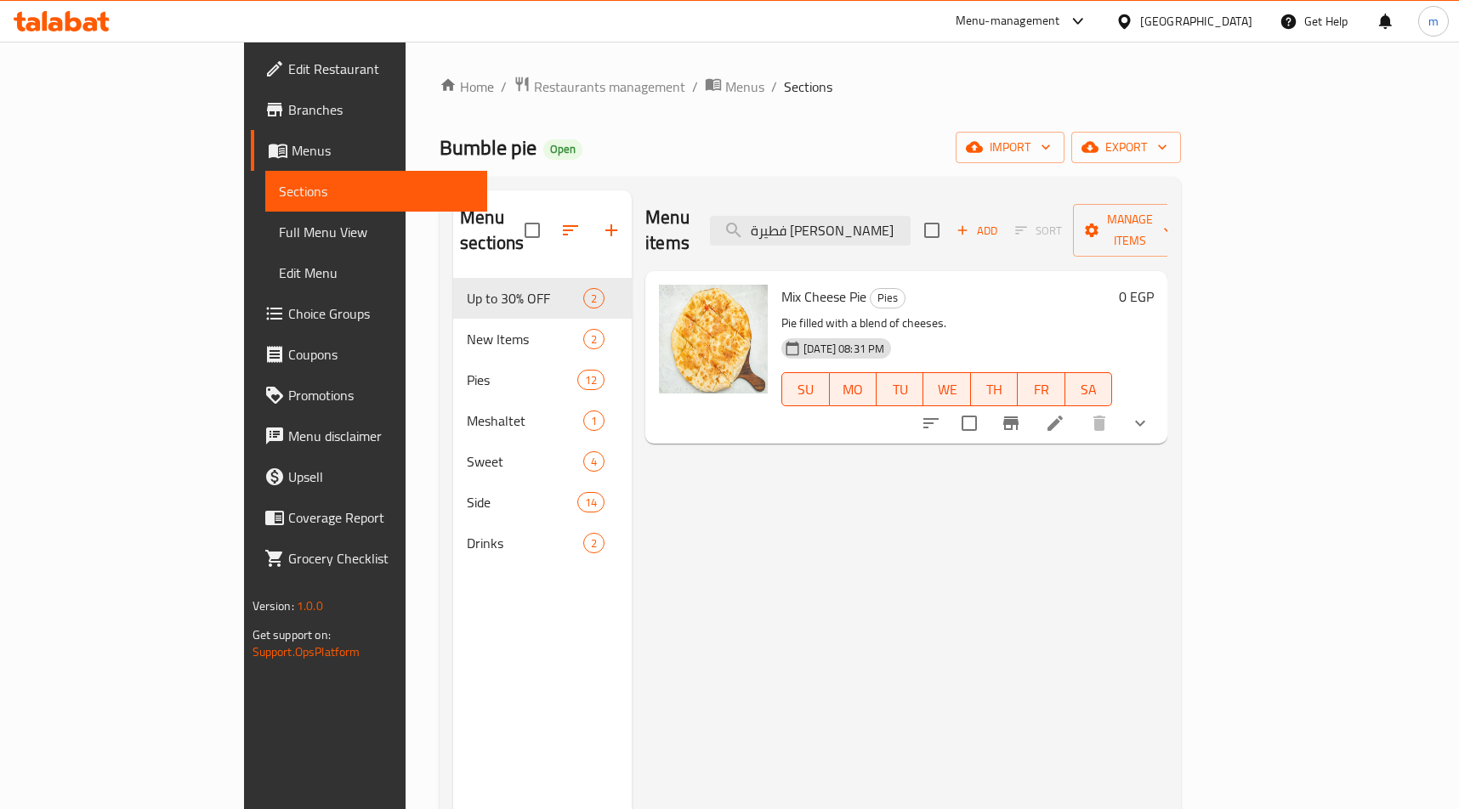
type input "فطيرة ميكس تشيز"
click at [919, 286] on div "Mix Cheese Pie Pies Pie filled with a blend of cheeses. 15-04-2024 08:31 PM SU …" at bounding box center [946, 357] width 344 height 159
click at [1079, 408] on li at bounding box center [1055, 423] width 48 height 31
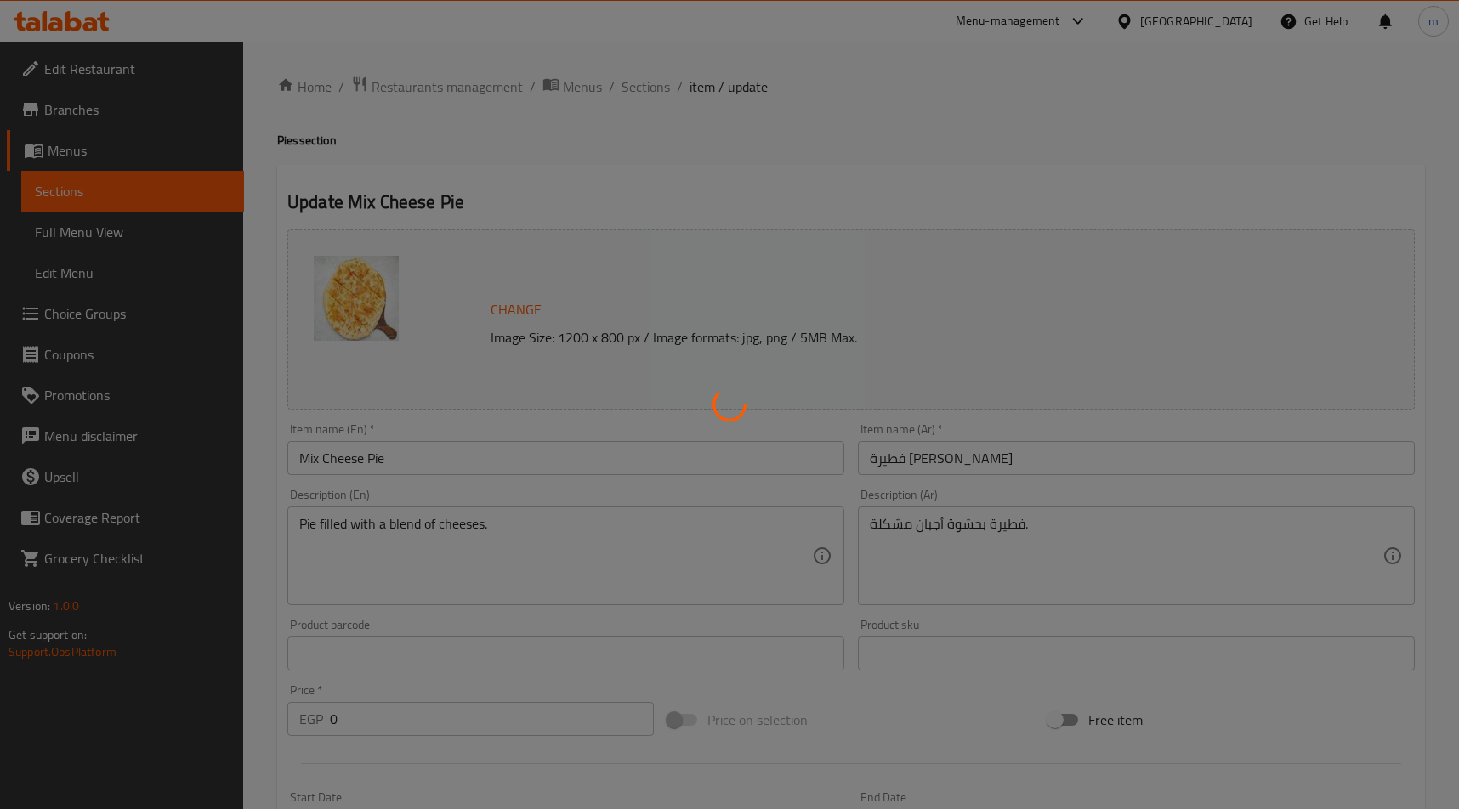
type input "اضافات"
type input "0"
type input "7"
type input "علب صوص اضافية"
type input "0"
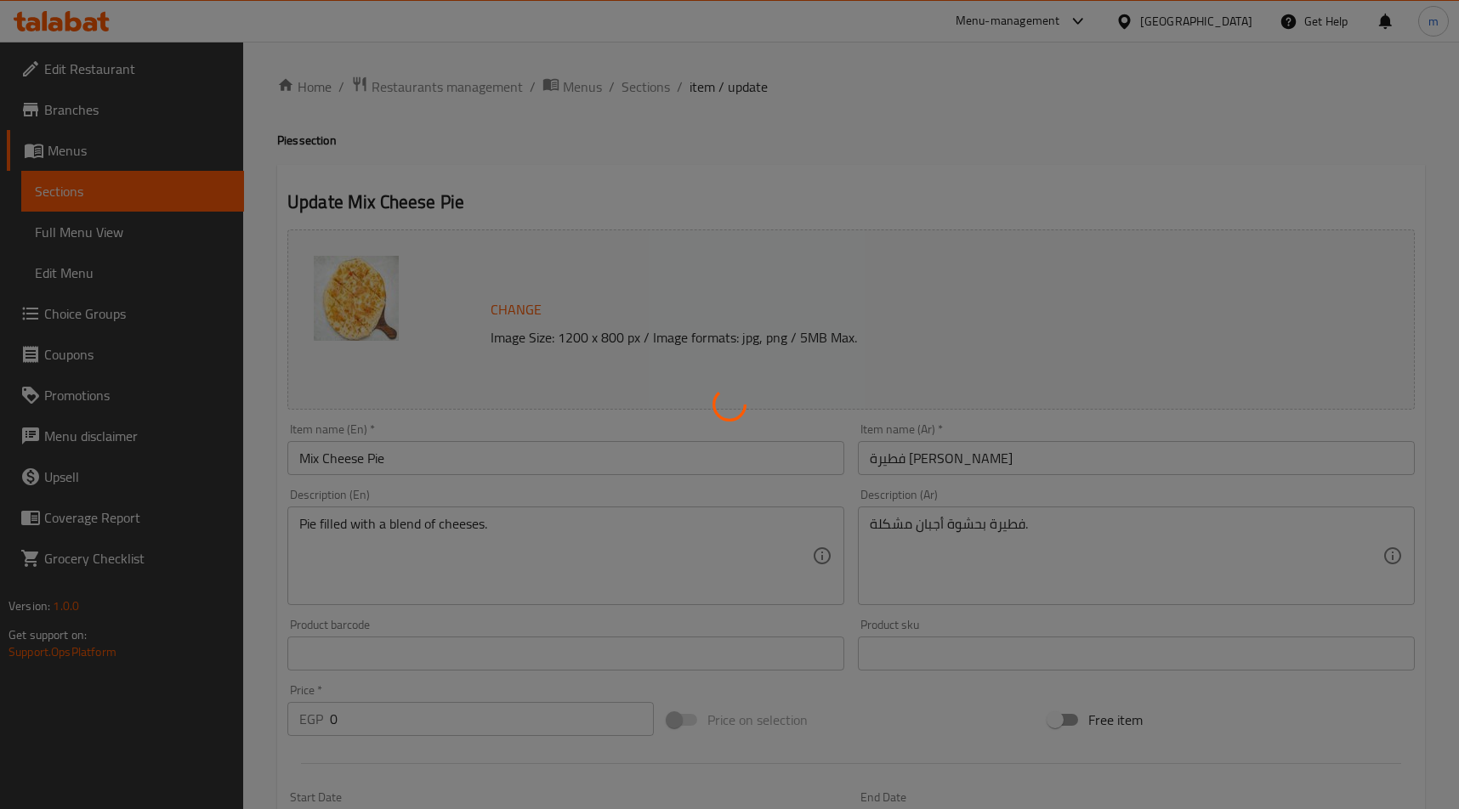
type input "4"
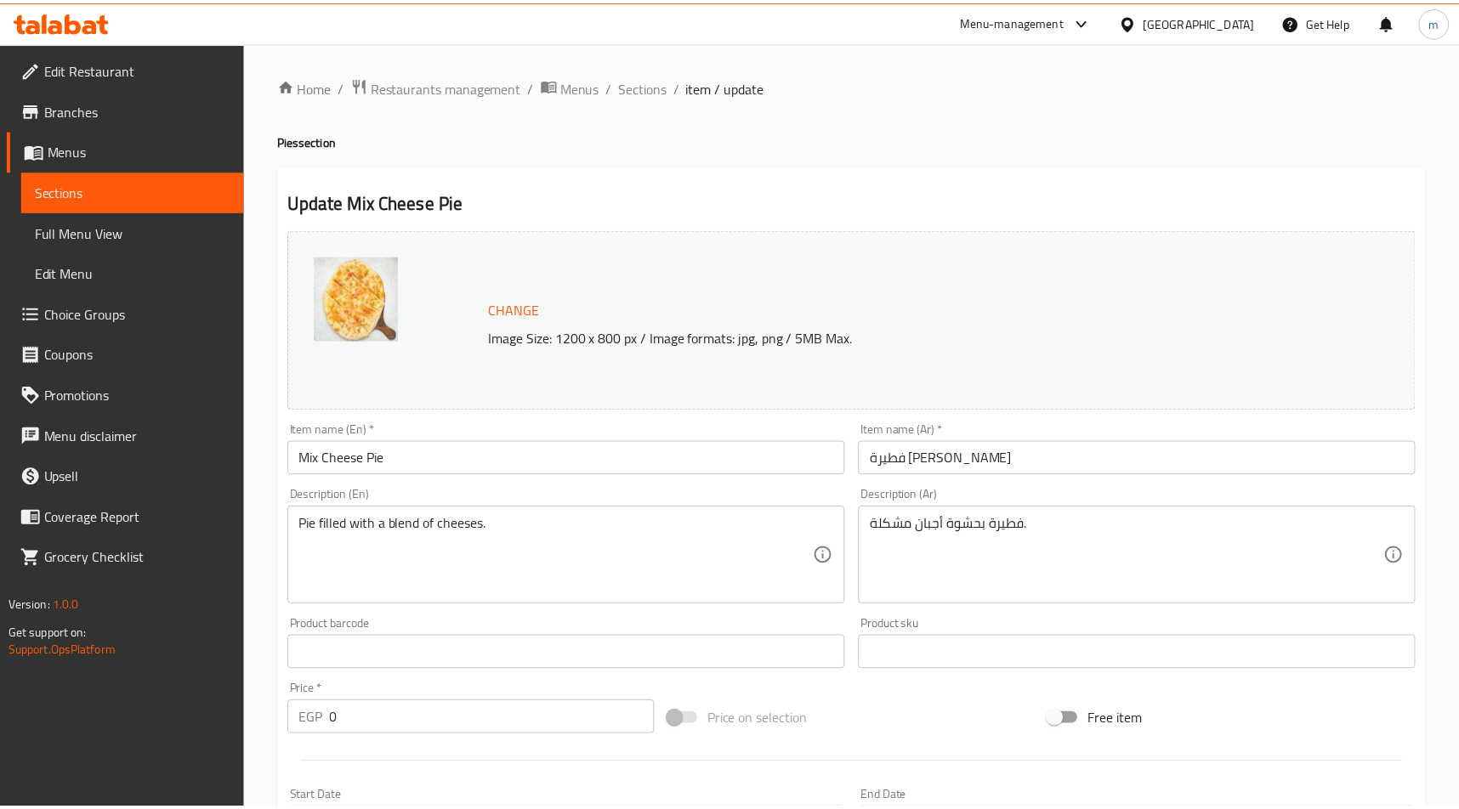
scroll to position [594, 0]
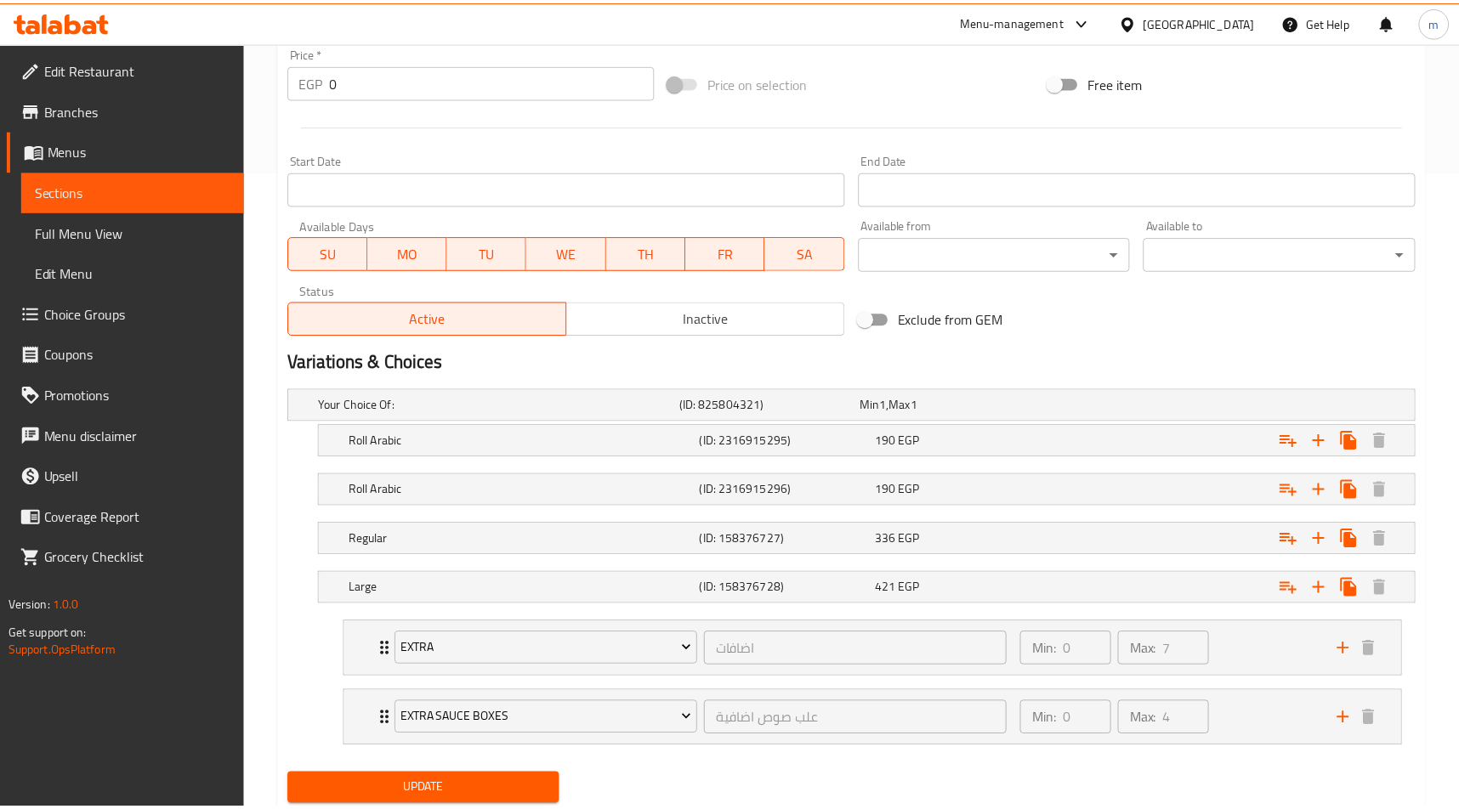
scroll to position [693, 0]
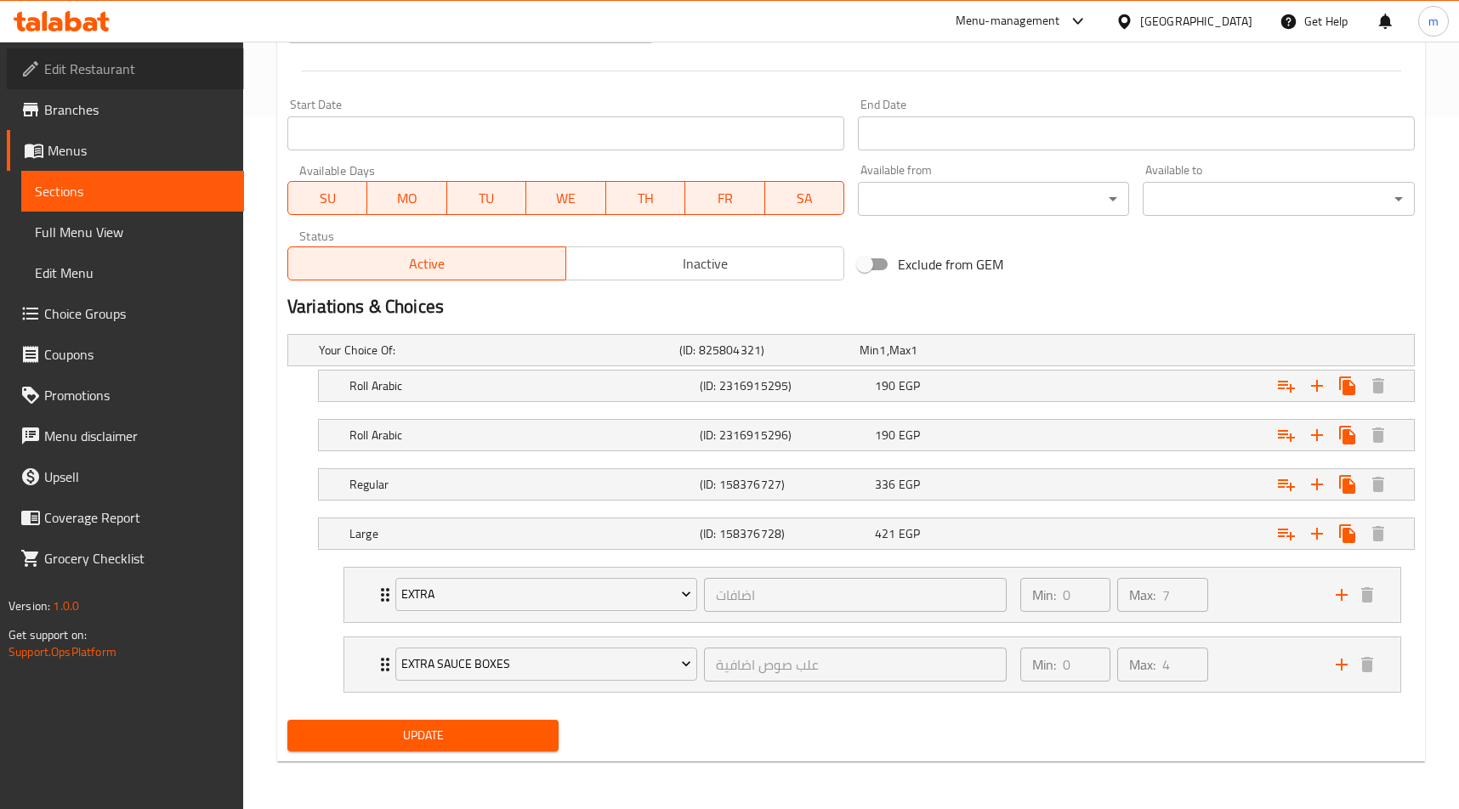
click at [100, 62] on span "Edit Restaurant" at bounding box center [137, 69] width 186 height 20
